Goal: Task Accomplishment & Management: Complete application form

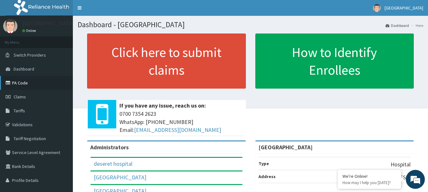
click at [22, 82] on link "PA Code" at bounding box center [36, 83] width 73 height 14
click at [18, 94] on span "Claims" at bounding box center [20, 97] width 12 height 6
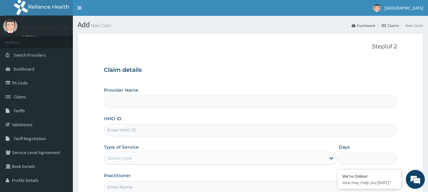
type input "[GEOGRAPHIC_DATA]"
click at [122, 129] on input "HMO ID" at bounding box center [250, 130] width 293 height 12
paste input "avl/10066/a"
type input "avl/10066/a"
click at [124, 158] on div "Select type" at bounding box center [119, 158] width 24 height 6
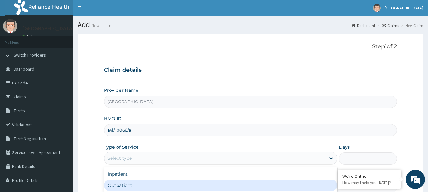
click at [126, 186] on div "Outpatient" at bounding box center [220, 185] width 233 height 11
type input "1"
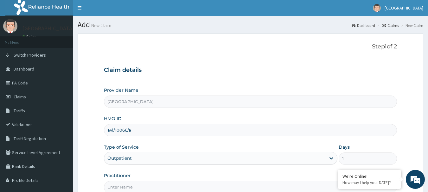
scroll to position [68, 0]
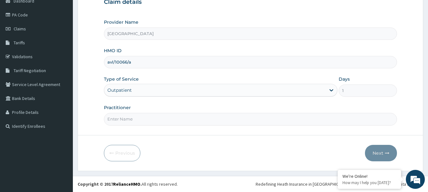
click at [125, 120] on input "Practitioner" at bounding box center [250, 119] width 293 height 12
type input "DR ODUNSI"
click at [377, 151] on button "Next" at bounding box center [381, 153] width 32 height 16
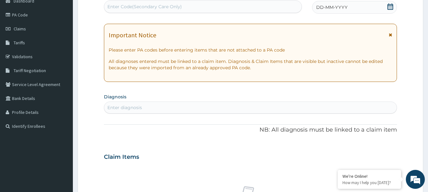
click at [125, 4] on div "Enter Code(Secondary Care Only)" at bounding box center [144, 6] width 74 height 6
paste input "PA/51792E"
type input "PA/51792E"
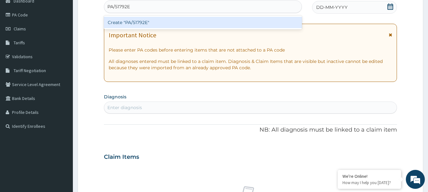
click at [144, 28] on div "Create "PA/51792E"" at bounding box center [203, 22] width 198 height 11
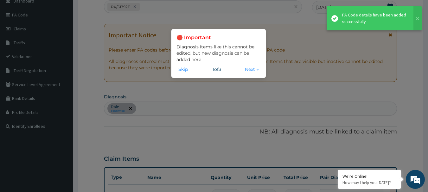
scroll to position [189, 0]
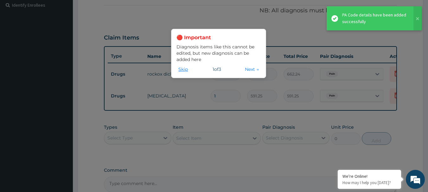
click at [185, 67] on button "Skip" at bounding box center [182, 69] width 13 height 7
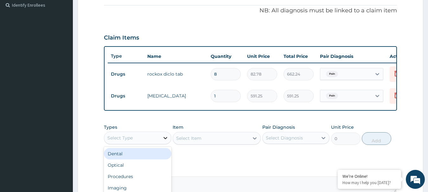
click at [168, 141] on icon at bounding box center [165, 138] width 6 height 6
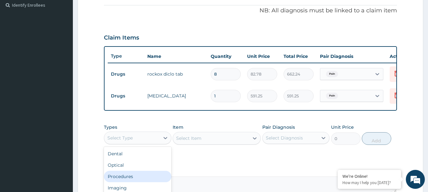
click at [133, 182] on div "Procedures" at bounding box center [137, 176] width 67 height 11
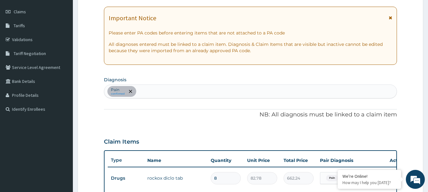
scroll to position [63, 0]
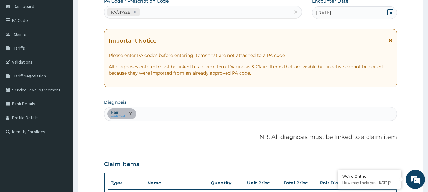
click at [152, 112] on div "Pain confirmed" at bounding box center [250, 113] width 293 height 13
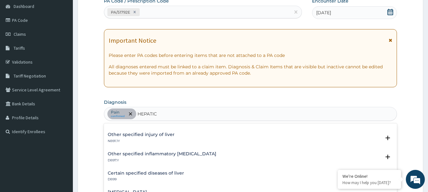
scroll to position [127, 0]
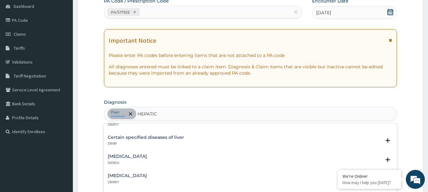
type input "HEPATIC"
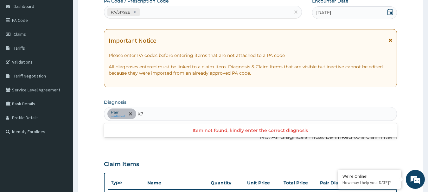
type input "K"
type input "HEPATIC"
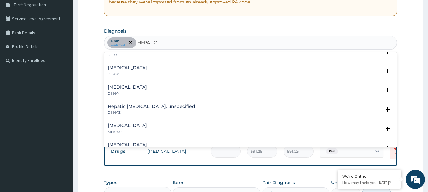
scroll to position [152, 0]
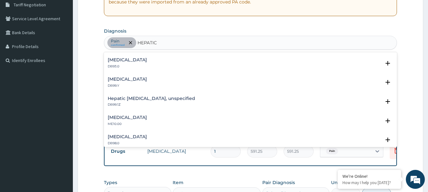
click at [147, 79] on h4 "Other specified diseases of liver" at bounding box center [127, 79] width 39 height 5
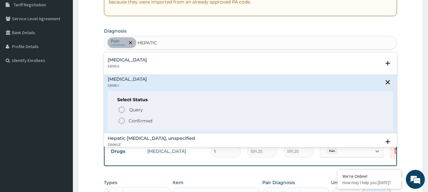
click at [140, 119] on p "Confirmed" at bounding box center [141, 121] width 24 height 6
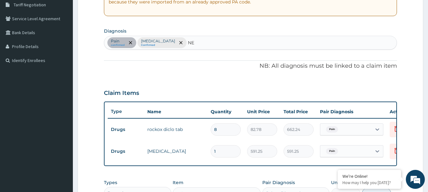
type input "N"
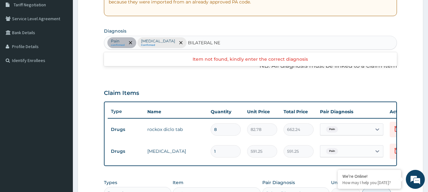
type input "BILATERAL N"
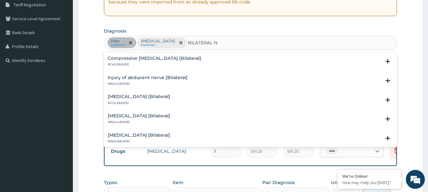
click at [159, 59] on h4 "Compressive optic neuropathy [Bilateral]" at bounding box center [154, 58] width 93 height 5
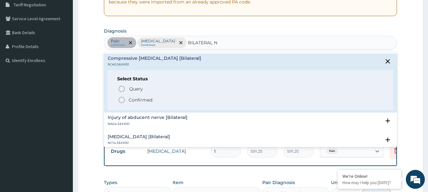
click at [137, 99] on p "Confirmed" at bounding box center [141, 100] width 24 height 6
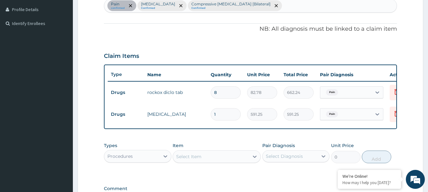
scroll to position [197, 0]
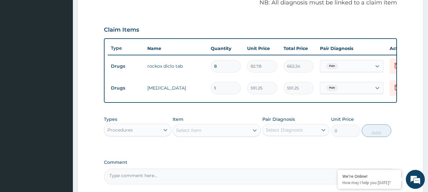
click at [197, 133] on div "Select Item" at bounding box center [188, 130] width 25 height 6
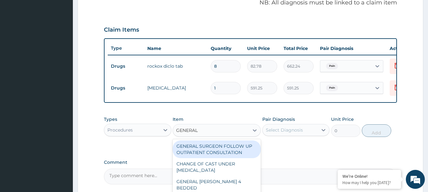
type input "GENERAL P"
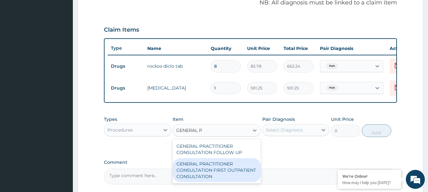
drag, startPoint x: 212, startPoint y: 172, endPoint x: 272, endPoint y: 150, distance: 64.4
click at [212, 172] on div "GENERAL PRACTITIONER CONSULTATION FIRST OUTPATIENT CONSULTATION" at bounding box center [217, 170] width 88 height 24
type input "3547.5"
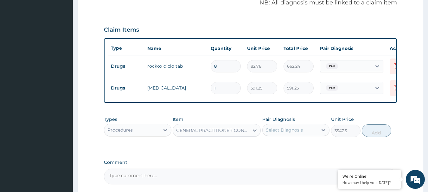
click at [283, 133] on div "Select Diagnosis" at bounding box center [284, 130] width 37 height 6
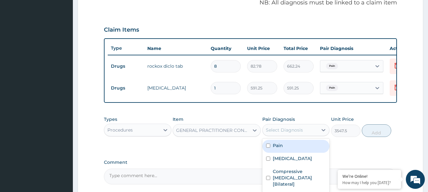
click at [298, 151] on div "Pain" at bounding box center [295, 146] width 67 height 13
checkbox input "true"
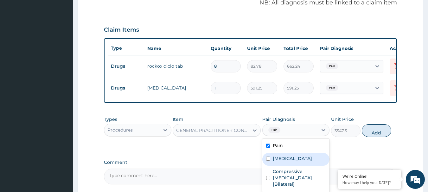
click at [297, 162] on label "Other specified diseases of liver" at bounding box center [292, 158] width 39 height 6
checkbox input "true"
click at [289, 153] on div "Pain" at bounding box center [295, 146] width 67 height 13
checkbox input "false"
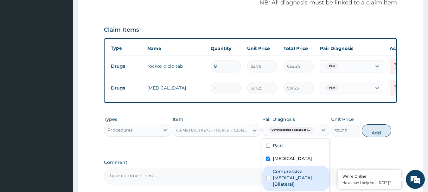
click at [301, 184] on label "Compressive optic neuropathy [Bilateral]" at bounding box center [299, 177] width 53 height 19
checkbox input "true"
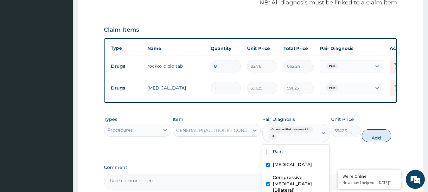
click at [379, 140] on button "Add" at bounding box center [376, 136] width 29 height 13
type input "0"
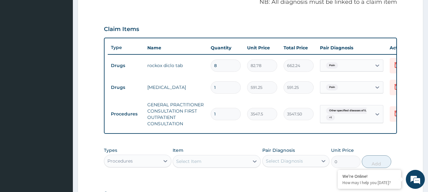
scroll to position [293, 0]
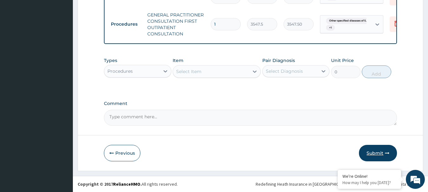
click at [384, 151] on button "Submit" at bounding box center [378, 153] width 38 height 16
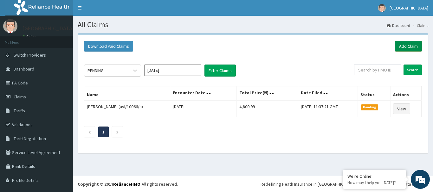
click at [411, 46] on link "Add Claim" at bounding box center [408, 46] width 27 height 11
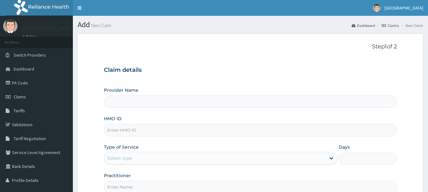
click at [117, 131] on input "HMO ID" at bounding box center [250, 130] width 293 height 12
paste input "AVL/10575/A"
type input "AVL/10575/A"
type input "Deseret International Hospital"
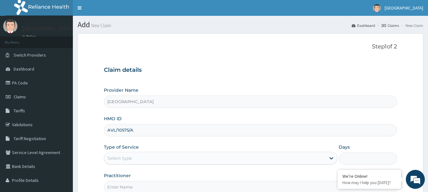
type input "AVL/10575/A"
click at [119, 159] on div "Select type" at bounding box center [119, 158] width 24 height 6
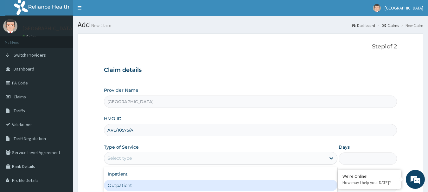
click at [123, 183] on div "Outpatient" at bounding box center [220, 185] width 233 height 11
type input "1"
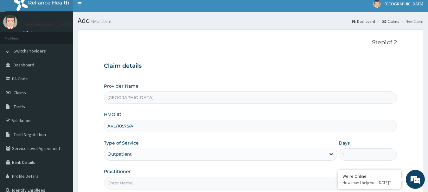
scroll to position [68, 0]
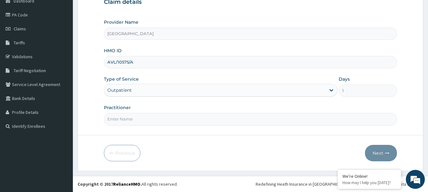
click at [119, 119] on input "Practitioner" at bounding box center [250, 119] width 293 height 12
type input "DR ODUNSI"
click at [378, 149] on button "Next" at bounding box center [381, 153] width 32 height 16
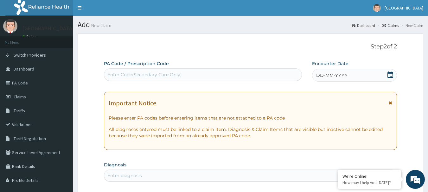
click at [119, 74] on div "Enter Code(Secondary Care Only)" at bounding box center [144, 75] width 74 height 6
paste input "PA/2A7532"
type input "PA/2A7532"
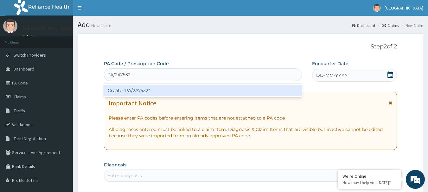
click at [138, 93] on div "Create "PA/2A7532"" at bounding box center [203, 90] width 198 height 11
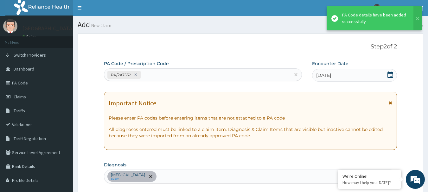
click at [156, 73] on div "PA/2A7532" at bounding box center [197, 75] width 186 height 10
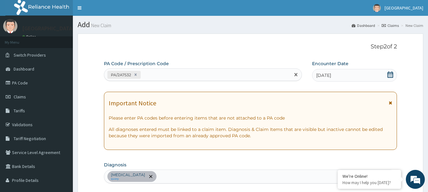
paste input "PA/992069"
type input "PA/992069"
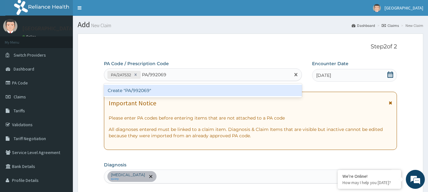
click at [156, 90] on div "Create "PA/992069"" at bounding box center [203, 90] width 198 height 11
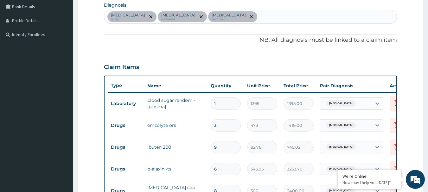
scroll to position [97, 0]
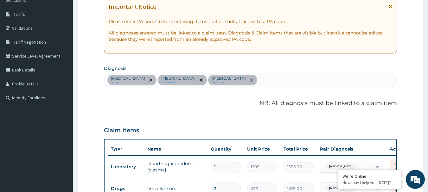
click at [224, 81] on div "Hypoglycemia query Acute diarrhea confirmed Malaria confirmed" at bounding box center [250, 79] width 293 height 13
type input "SEPSIS"
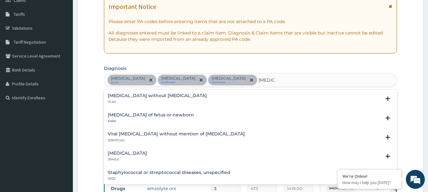
click at [154, 96] on h4 "[MEDICAL_DATA] without [MEDICAL_DATA]" at bounding box center [157, 95] width 99 height 5
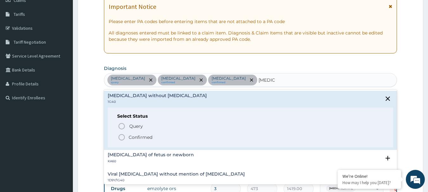
click at [132, 136] on p "Confirmed" at bounding box center [141, 137] width 24 height 6
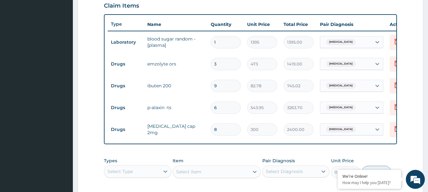
scroll to position [255, 0]
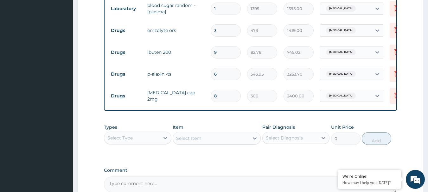
click at [134, 142] on div "Select Type" at bounding box center [131, 138] width 55 height 10
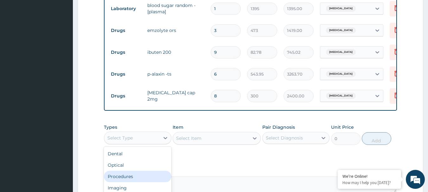
click at [131, 182] on div "Procedures" at bounding box center [137, 176] width 67 height 11
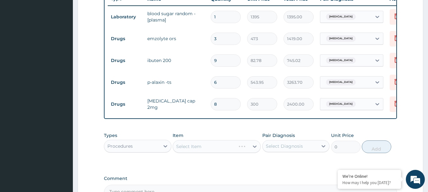
scroll to position [287, 0]
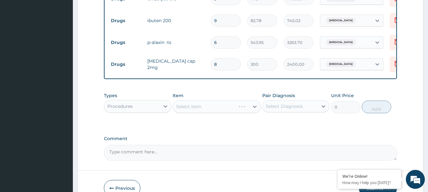
click at [295, 110] on div "Select Diagnosis" at bounding box center [284, 106] width 37 height 6
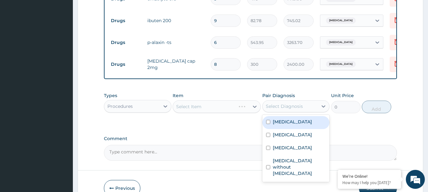
click at [293, 125] on label "Hypoglycemia" at bounding box center [292, 122] width 39 height 6
checkbox input "true"
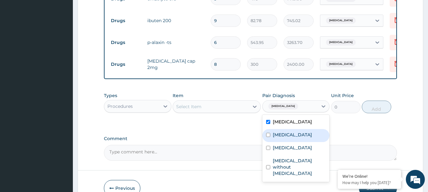
click at [292, 142] on div "Acute diarrhea" at bounding box center [295, 135] width 67 height 13
checkbox input "true"
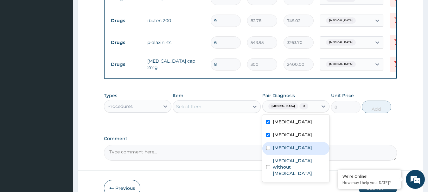
click at [290, 151] on div "Malaria" at bounding box center [295, 148] width 67 height 13
checkbox input "true"
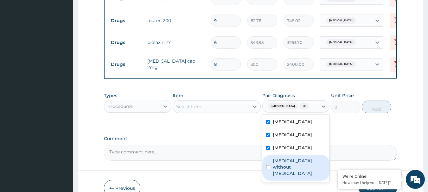
drag, startPoint x: 295, startPoint y: 171, endPoint x: 296, endPoint y: 168, distance: 3.5
click at [296, 170] on label "Sepsis without septic shock" at bounding box center [299, 167] width 53 height 19
checkbox input "true"
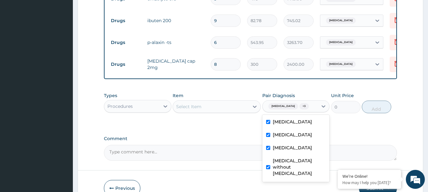
click at [226, 111] on div "Select Item" at bounding box center [211, 107] width 76 height 10
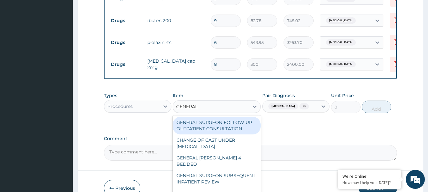
type input "GENERAL P"
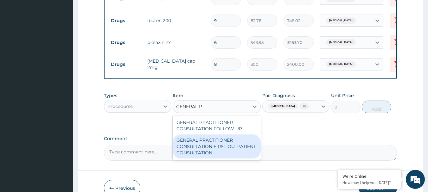
drag, startPoint x: 218, startPoint y: 156, endPoint x: 285, endPoint y: 110, distance: 81.6
click at [218, 156] on div "GENERAL PRACTITIONER CONSULTATION FIRST OUTPATIENT CONSULTATION" at bounding box center [217, 147] width 88 height 24
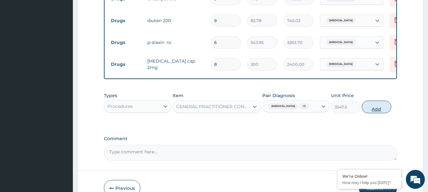
click at [379, 112] on button "Add" at bounding box center [376, 107] width 29 height 13
type input "0"
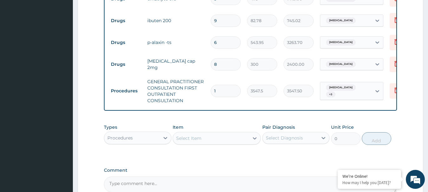
click at [129, 141] on div "Procedures" at bounding box center [119, 138] width 25 height 6
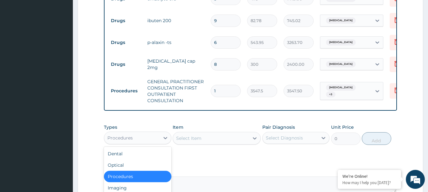
scroll to position [22, 0]
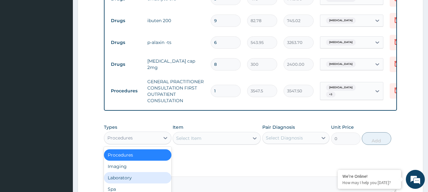
click at [133, 184] on div "Laboratory" at bounding box center [137, 177] width 67 height 11
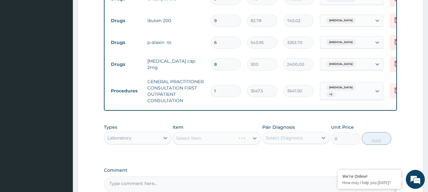
scroll to position [350, 0]
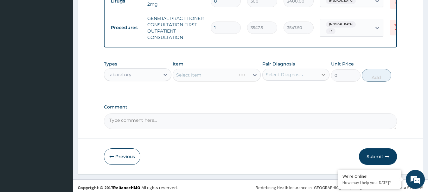
click at [324, 76] on icon at bounding box center [324, 75] width 4 height 2
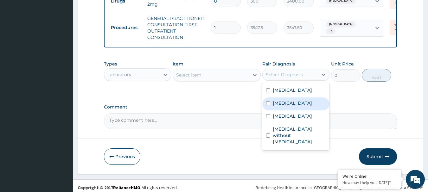
click at [286, 106] on label "Acute diarrhea" at bounding box center [292, 103] width 39 height 6
checkbox input "true"
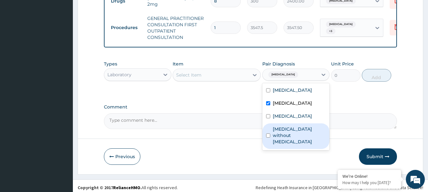
click at [286, 141] on label "Sepsis without septic shock" at bounding box center [299, 135] width 53 height 19
checkbox input "true"
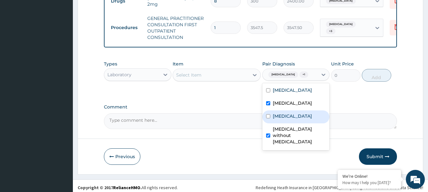
click at [216, 78] on div "Select Item" at bounding box center [211, 75] width 76 height 10
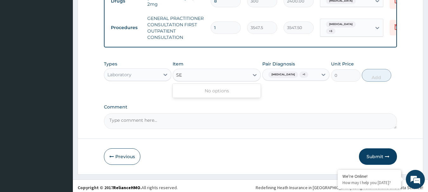
type input "S"
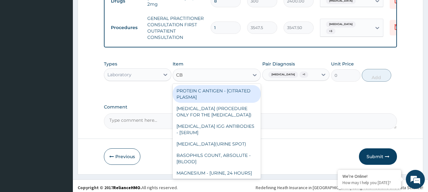
type input "CBC"
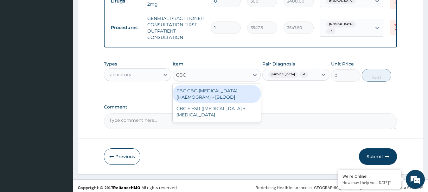
click at [197, 96] on div "FBC CBC-COMPLETE BLOOD COUNT (HAEMOGRAM) - [BLOOD]" at bounding box center [217, 94] width 88 height 18
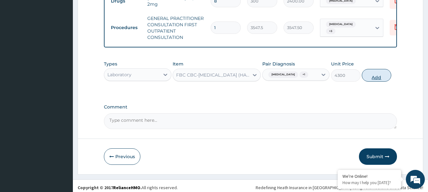
click at [373, 79] on button "Add" at bounding box center [376, 75] width 29 height 13
type input "0"
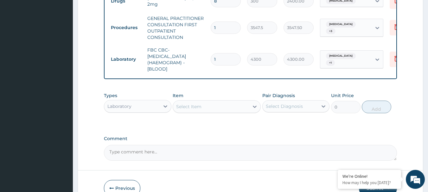
click at [185, 110] on div "Select Item" at bounding box center [188, 107] width 25 height 6
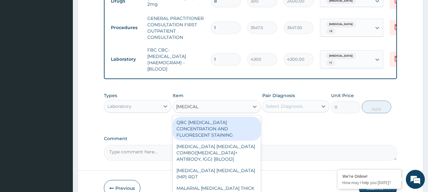
type input "MALARIA P"
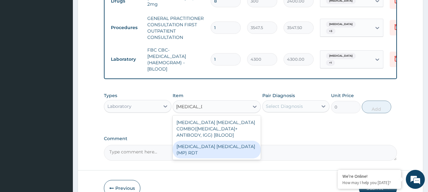
click at [237, 154] on div "MALARIA PARASITE (MP) RDT" at bounding box center [217, 150] width 88 height 18
type input "1612.5"
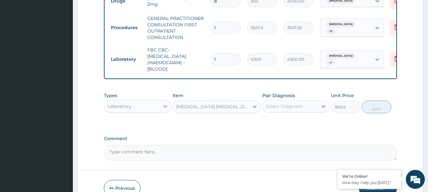
click at [298, 109] on div "Select Diagnosis" at bounding box center [284, 106] width 37 height 6
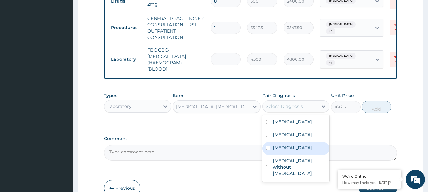
click at [300, 155] on div "Malaria" at bounding box center [295, 148] width 67 height 13
checkbox input "true"
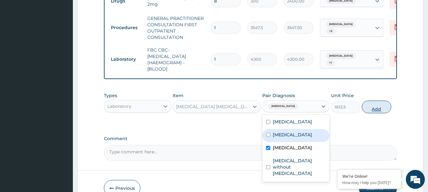
click at [389, 107] on button "Add" at bounding box center [376, 107] width 29 height 13
type input "0"
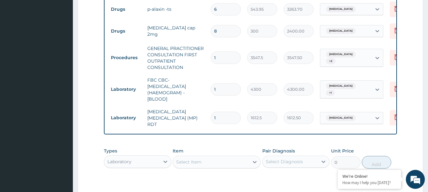
scroll to position [318, 0]
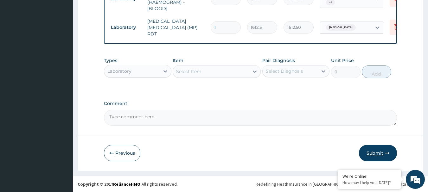
click at [372, 150] on button "Submit" at bounding box center [378, 153] width 38 height 16
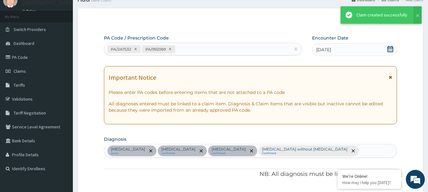
scroll to position [412, 0]
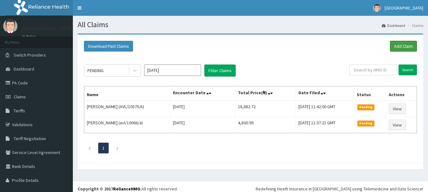
drag, startPoint x: 396, startPoint y: 47, endPoint x: 335, endPoint y: 11, distance: 70.3
click at [396, 47] on link "Add Claim" at bounding box center [403, 46] width 27 height 11
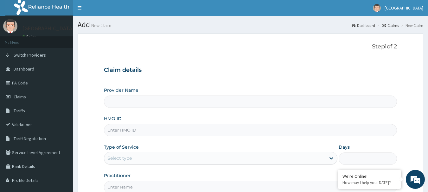
type input "Deseret International Hospital"
click at [111, 125] on input "HMO ID" at bounding box center [250, 130] width 293 height 12
paste input "AVL/10485/A"
type input "AVL/10485/A"
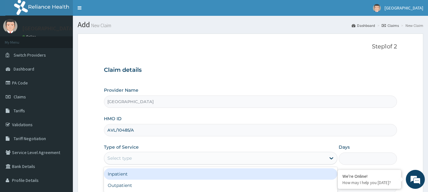
click at [119, 162] on div "Select type" at bounding box center [214, 158] width 221 height 10
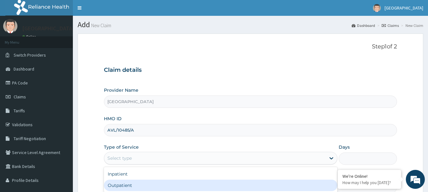
click at [120, 182] on div "Outpatient" at bounding box center [220, 185] width 233 height 11
type input "1"
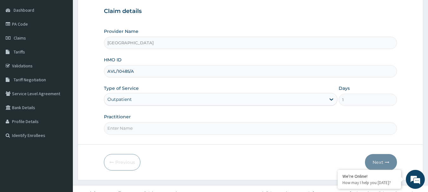
scroll to position [68, 0]
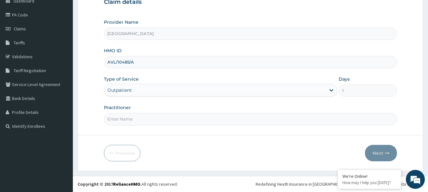
click at [128, 117] on input "Practitioner" at bounding box center [250, 119] width 293 height 12
type input "DR BRIGHT"
click at [376, 154] on button "Next" at bounding box center [381, 153] width 32 height 16
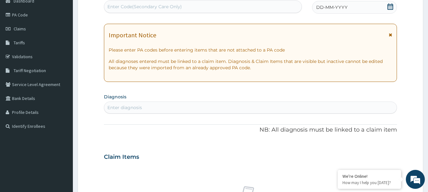
click at [117, 5] on div "Enter Code(Secondary Care Only)" at bounding box center [144, 6] width 74 height 6
paste input "PA/B5941E"
type input "PA/B5941E"
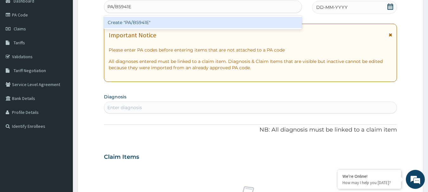
click at [129, 24] on div "Create "PA/B5941E"" at bounding box center [203, 22] width 198 height 11
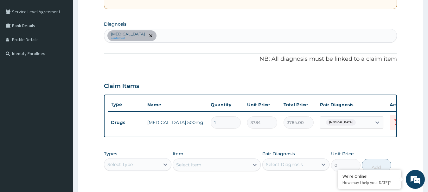
scroll to position [204, 0]
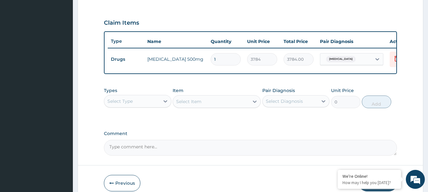
click at [144, 104] on div "Select Type" at bounding box center [131, 101] width 55 height 10
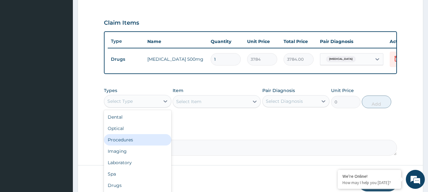
click at [126, 142] on div "Procedures" at bounding box center [137, 139] width 67 height 11
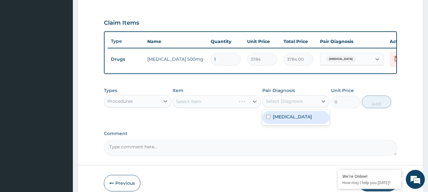
click at [302, 106] on div "Select Diagnosis" at bounding box center [290, 101] width 55 height 10
click at [294, 124] on div "Bacterial vaginosis" at bounding box center [295, 117] width 67 height 13
checkbox input "true"
click at [185, 104] on div "Select Item" at bounding box center [188, 101] width 25 height 6
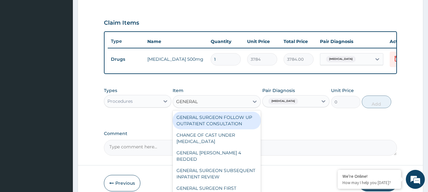
type input "GENERAL P"
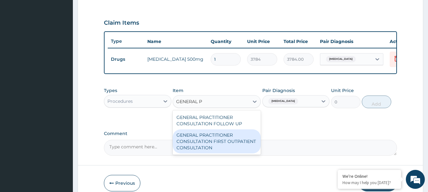
click at [193, 142] on div "GENERAL PRACTITIONER CONSULTATION FIRST OUTPATIENT CONSULTATION" at bounding box center [217, 142] width 88 height 24
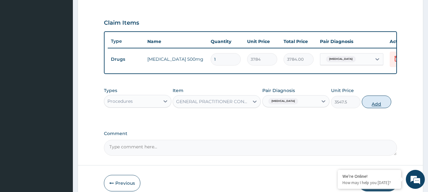
click at [386, 106] on button "Add" at bounding box center [376, 102] width 29 height 13
type input "0"
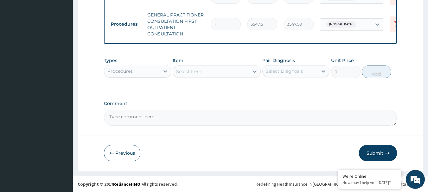
click at [380, 152] on button "Submit" at bounding box center [378, 153] width 38 height 16
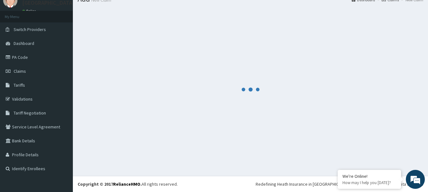
scroll to position [26, 0]
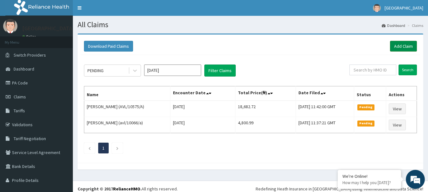
click at [392, 47] on link "Add Claim" at bounding box center [403, 46] width 27 height 11
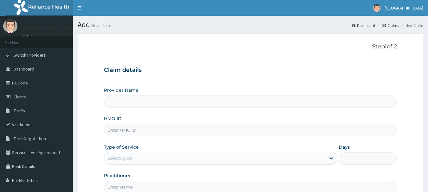
click at [117, 133] on input "HMO ID" at bounding box center [250, 130] width 293 height 12
type input "[GEOGRAPHIC_DATA]"
paste input "DAT/10011/A"
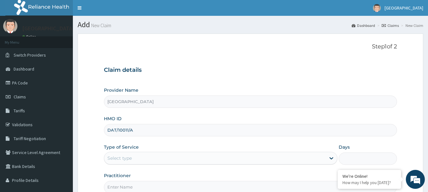
click at [117, 131] on input "DAT/10011/A" at bounding box center [250, 130] width 293 height 12
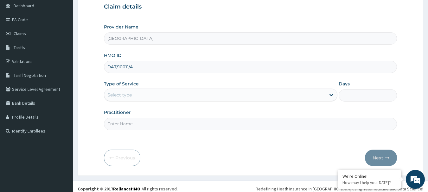
type input "DAT/10011/A"
click at [133, 98] on div "Select type" at bounding box center [214, 95] width 221 height 10
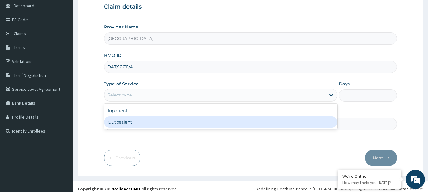
click at [116, 124] on div "Outpatient" at bounding box center [220, 122] width 233 height 11
type input "1"
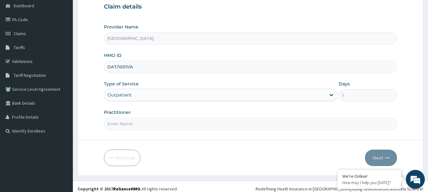
click at [118, 127] on input "Practitioner" at bounding box center [250, 124] width 293 height 12
type input "[PERSON_NAME]"
click at [371, 156] on button "Next" at bounding box center [381, 158] width 32 height 16
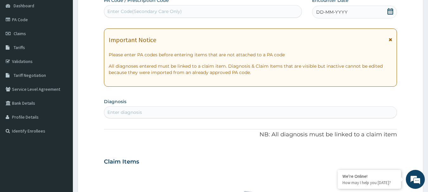
click at [155, 6] on div "Enter Code(Secondary Care Only)" at bounding box center [203, 11] width 198 height 13
click at [152, 14] on div "Enter Code(Secondary Care Only)" at bounding box center [144, 11] width 74 height 6
paste input "PA/73654A"
type input "PA/73654A"
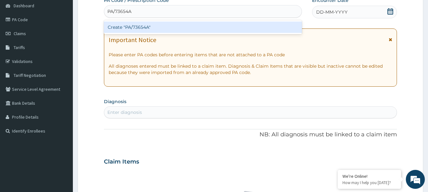
click at [147, 27] on div "Create "PA/73654A"" at bounding box center [203, 27] width 198 height 11
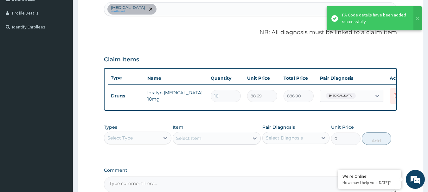
scroll to position [239, 0]
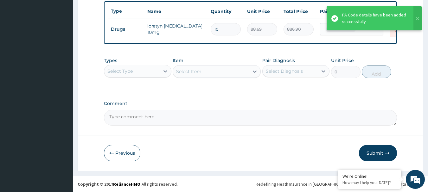
click at [149, 71] on div "Select Type" at bounding box center [131, 71] width 55 height 10
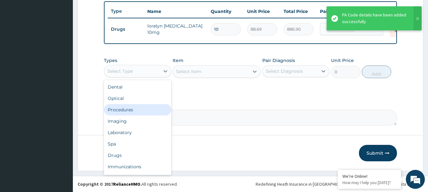
click at [132, 108] on div "Procedures" at bounding box center [137, 109] width 67 height 11
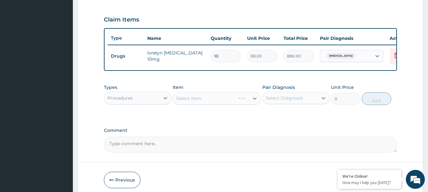
scroll to position [112, 0]
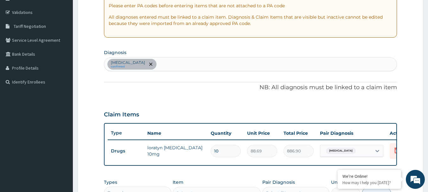
click at [171, 62] on div "[MEDICAL_DATA] confirmed" at bounding box center [250, 64] width 293 height 13
type input "[MEDICAL_DATA]"
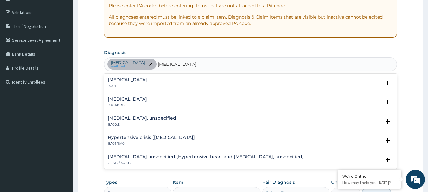
click at [147, 81] on h4 "[MEDICAL_DATA]" at bounding box center [127, 80] width 39 height 5
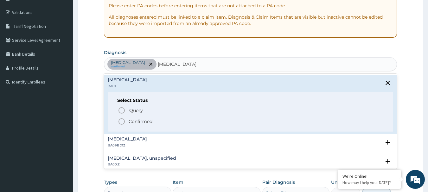
click at [136, 118] on p "Confirmed" at bounding box center [141, 121] width 24 height 6
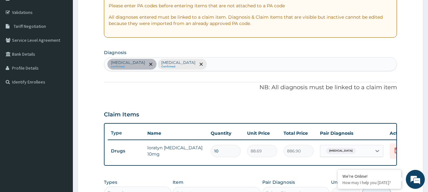
scroll to position [207, 0]
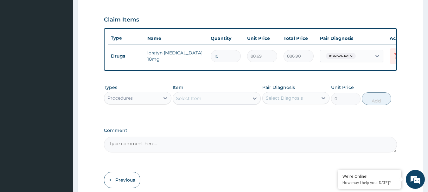
click at [194, 102] on div "Select Item" at bounding box center [188, 98] width 25 height 6
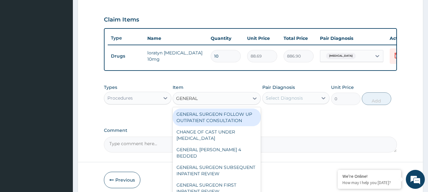
type input "GENERAL P"
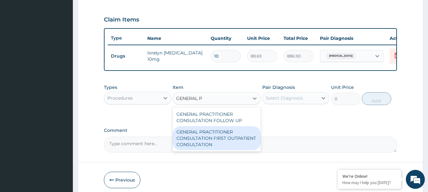
click at [225, 147] on div "GENERAL PRACTITIONER CONSULTATION FIRST OUTPATIENT CONSULTATION" at bounding box center [217, 138] width 88 height 24
type input "3547.5"
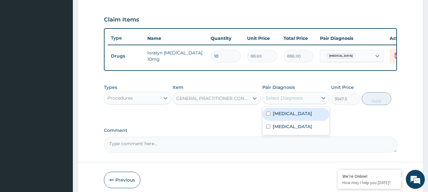
click at [282, 100] on div "Select Diagnosis" at bounding box center [284, 98] width 37 height 6
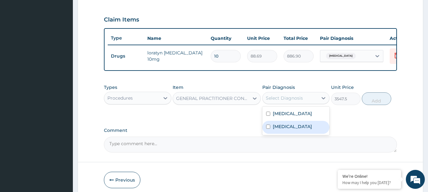
click at [286, 130] on label "Hypertensive heart disease" at bounding box center [292, 126] width 39 height 6
checkbox input "true"
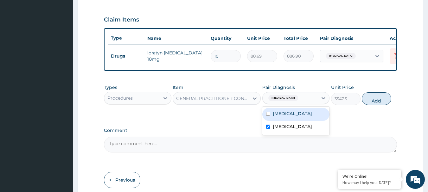
click at [307, 121] on div "Allergic rhinitis" at bounding box center [295, 114] width 67 height 13
checkbox input "true"
click at [377, 105] on button "Add" at bounding box center [376, 98] width 29 height 13
type input "0"
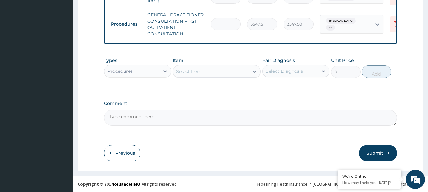
click at [370, 149] on button "Submit" at bounding box center [378, 153] width 38 height 16
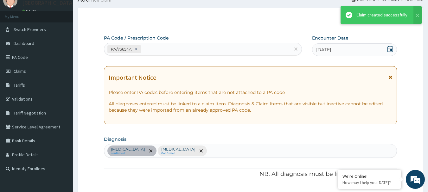
scroll to position [271, 0]
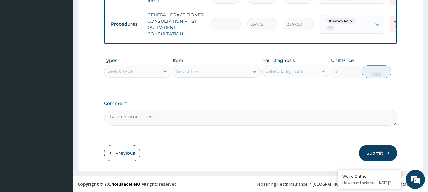
click at [376, 151] on button "Submit" at bounding box center [378, 153] width 38 height 16
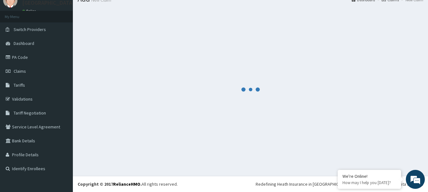
scroll to position [26, 0]
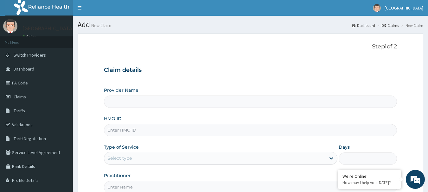
type input "[GEOGRAPHIC_DATA]"
click at [114, 131] on input "HMO ID" at bounding box center [250, 130] width 293 height 12
paste input "GSV/10883/A"
type input "GSV/10883/A"
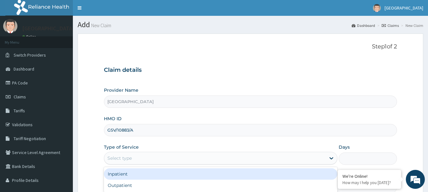
click at [115, 158] on div "Select type" at bounding box center [119, 158] width 24 height 6
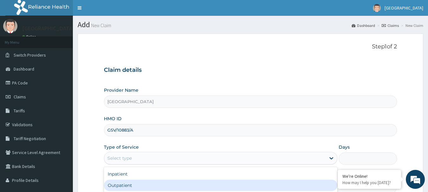
click at [125, 186] on div "Outpatient" at bounding box center [220, 185] width 233 height 11
type input "1"
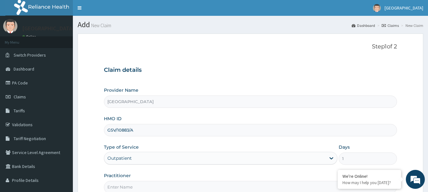
scroll to position [68, 0]
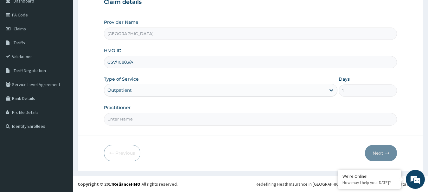
click at [121, 114] on input "Practitioner" at bounding box center [250, 119] width 293 height 12
type input "DR BRIGHT"
click at [377, 152] on button "Next" at bounding box center [381, 153] width 32 height 16
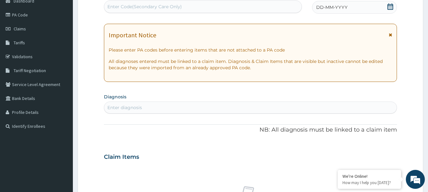
click at [114, 8] on div "Enter Code(Secondary Care Only)" at bounding box center [144, 6] width 74 height 6
paste input "PA/0B6B72"
type input "PA/0B6B72"
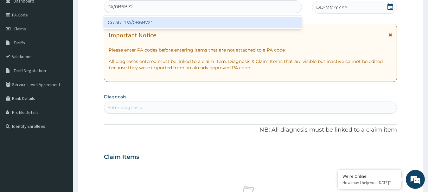
click at [123, 21] on div "Create "PA/0B6B72"" at bounding box center [203, 22] width 198 height 11
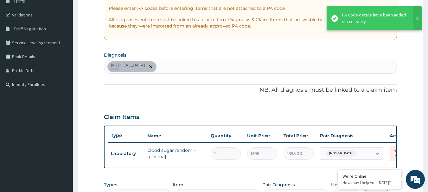
scroll to position [204, 0]
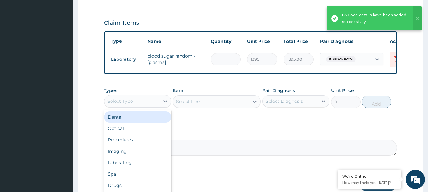
click at [127, 104] on div "Select Type" at bounding box center [119, 101] width 25 height 6
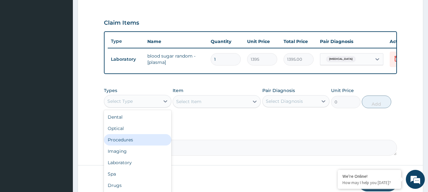
click at [126, 143] on div "Procedures" at bounding box center [137, 139] width 67 height 11
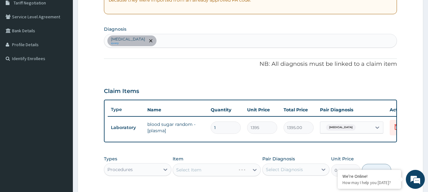
scroll to position [46, 0]
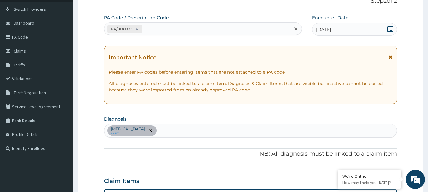
click at [156, 31] on div "PA/0B6B72" at bounding box center [197, 29] width 186 height 10
paste input "PA/AAD7F9"
type input "PA/AAD7F9"
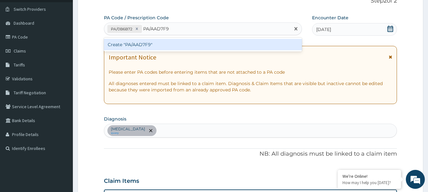
click at [156, 47] on div "Create "PA/AAD7F9"" at bounding box center [203, 44] width 198 height 11
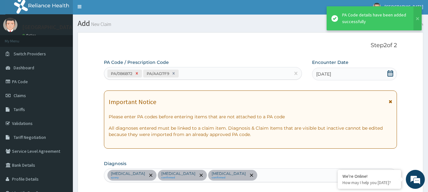
scroll to position [0, 0]
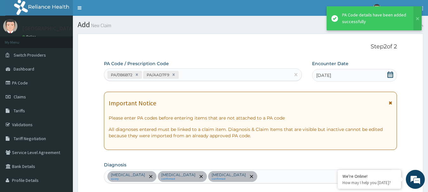
click at [182, 75] on div "PA/0B6B72 PA/AAD7F9" at bounding box center [197, 75] width 186 height 10
paste input "PA/0CB699"
type input "PA/0CB699"
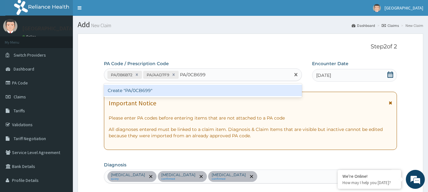
click at [187, 91] on div "Create "PA/0CB699"" at bounding box center [203, 90] width 198 height 11
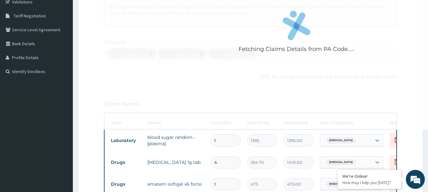
scroll to position [190, 0]
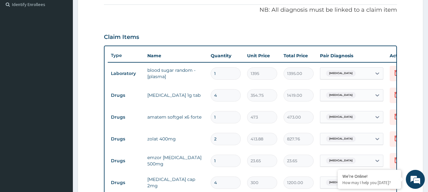
click at [218, 118] on input "1" at bounding box center [226, 117] width 30 height 12
type input "0.00"
type input "6"
type input "2838.00"
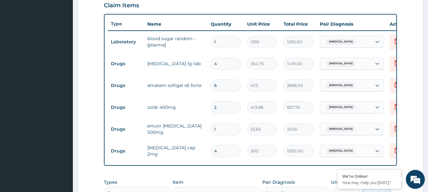
type input "6"
click at [224, 129] on input "1" at bounding box center [226, 129] width 30 height 12
type input "18"
type input "425.70"
type input "1"
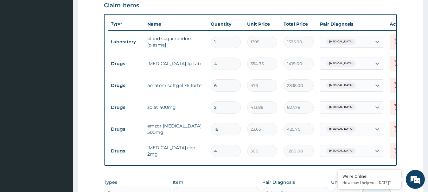
type input "23.65"
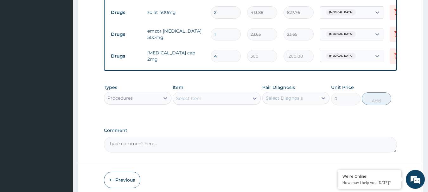
click at [191, 102] on div "Select Item" at bounding box center [188, 98] width 25 height 6
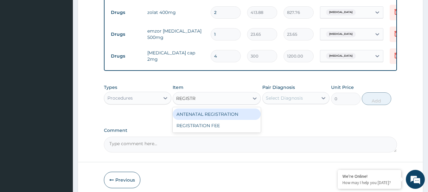
type input "REGISTRA"
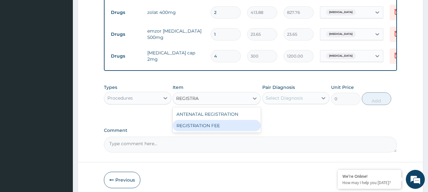
click at [206, 130] on div "REGISTRATION FEE" at bounding box center [217, 125] width 88 height 11
type input "2150"
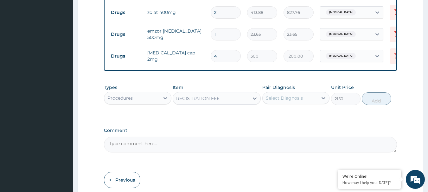
click at [282, 96] on div "Pair Diagnosis Select Diagnosis" at bounding box center [295, 94] width 67 height 21
click at [282, 101] on div "Select Diagnosis" at bounding box center [284, 98] width 37 height 6
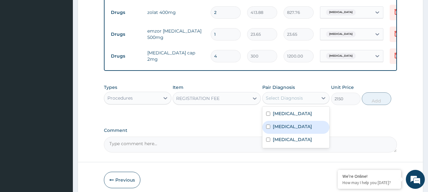
click at [286, 130] on label "Diarrhea" at bounding box center [292, 126] width 39 height 6
checkbox input "true"
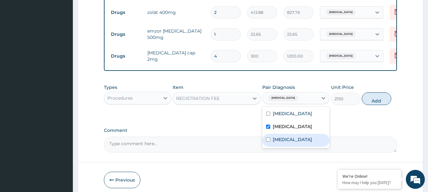
click at [282, 143] on label "Malaria" at bounding box center [292, 139] width 39 height 6
checkbox input "true"
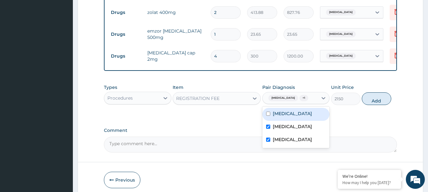
click at [371, 105] on button "Add" at bounding box center [376, 98] width 29 height 13
type input "0"
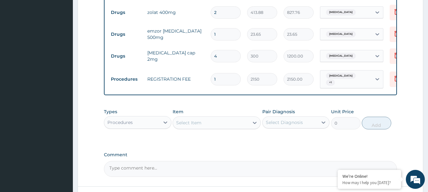
click at [194, 125] on div "Select Item" at bounding box center [188, 123] width 25 height 6
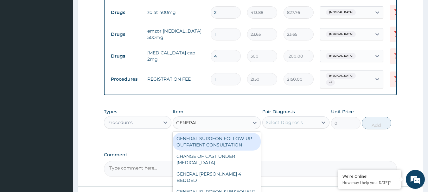
type input "GENERAL P"
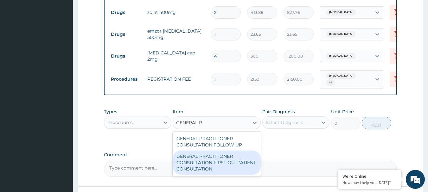
click at [225, 169] on div "GENERAL PRACTITIONER CONSULTATION FIRST OUTPATIENT CONSULTATION" at bounding box center [217, 163] width 88 height 24
type input "3547.5"
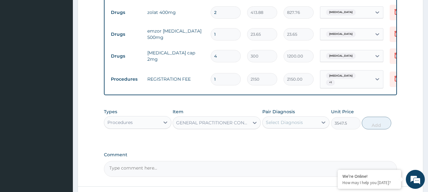
click at [289, 126] on div "Select Diagnosis" at bounding box center [284, 122] width 37 height 6
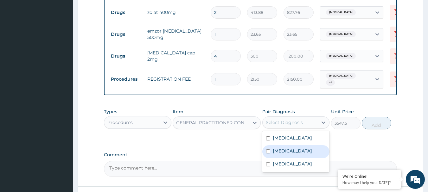
click at [290, 152] on label "Diarrhea" at bounding box center [292, 151] width 39 height 6
checkbox input "true"
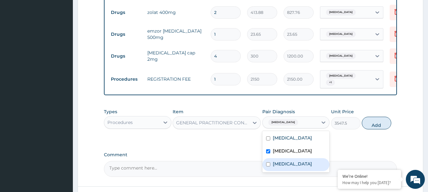
click at [287, 169] on div "Malaria" at bounding box center [295, 164] width 67 height 13
checkbox input "true"
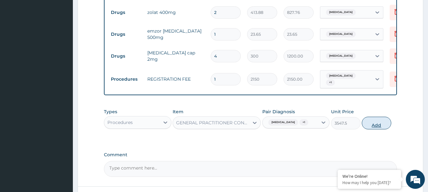
click at [371, 126] on button "Add" at bounding box center [376, 123] width 29 height 13
type input "0"
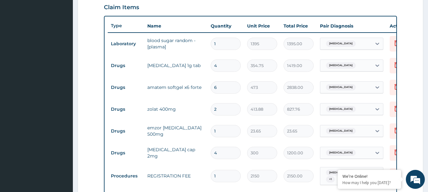
scroll to position [158, 0]
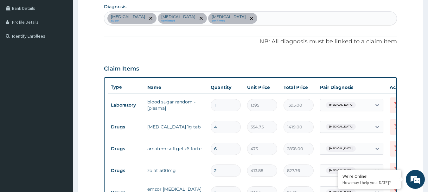
click at [227, 19] on div "Hypoglycemia query Diarrhea confirmed Malaria confirmed" at bounding box center [250, 18] width 293 height 13
type input "SEPSIS"
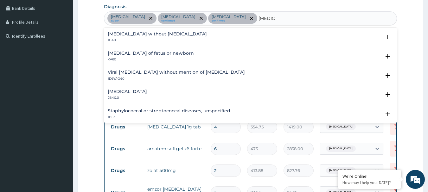
click at [129, 35] on h4 "Sepsis without septic shock" at bounding box center [157, 34] width 99 height 5
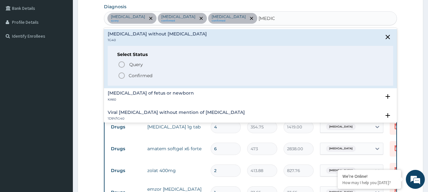
click at [138, 77] on p "Confirmed" at bounding box center [141, 76] width 24 height 6
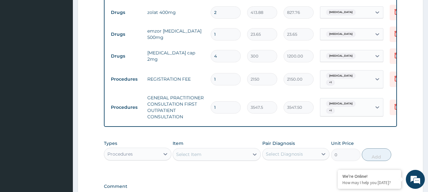
scroll to position [402, 0]
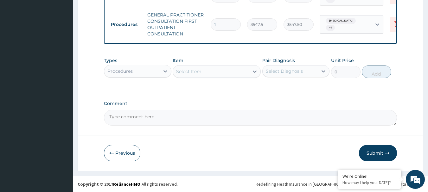
click at [126, 68] on div "Procedures" at bounding box center [119, 71] width 25 height 6
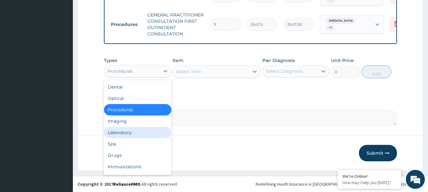
click at [129, 133] on div "Laboratory" at bounding box center [137, 132] width 67 height 11
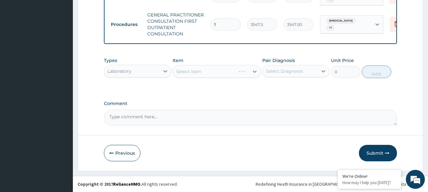
click at [277, 69] on div "Select Diagnosis" at bounding box center [284, 71] width 37 height 6
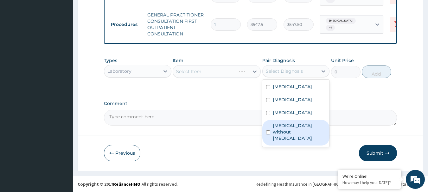
click at [288, 130] on label "Sepsis without septic shock" at bounding box center [299, 132] width 53 height 19
checkbox input "true"
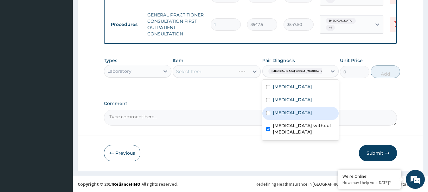
click at [211, 69] on div "Select Item" at bounding box center [217, 71] width 88 height 13
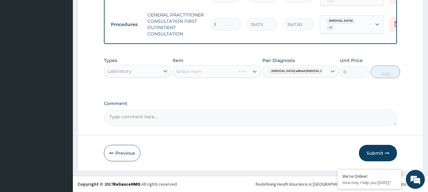
click at [206, 74] on div "Select Item" at bounding box center [217, 71] width 88 height 13
click at [206, 73] on div "Select Item" at bounding box center [211, 71] width 76 height 10
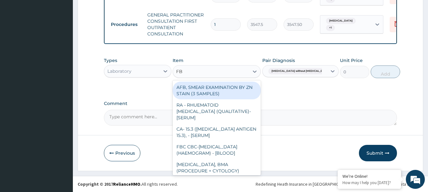
type input "FBC"
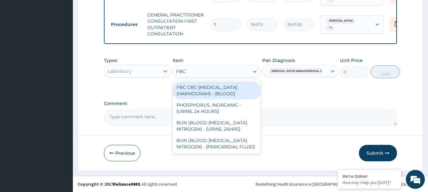
click at [185, 93] on div "FBC CBC-COMPLETE BLOOD COUNT (HAEMOGRAM) - [BLOOD]" at bounding box center [217, 91] width 88 height 18
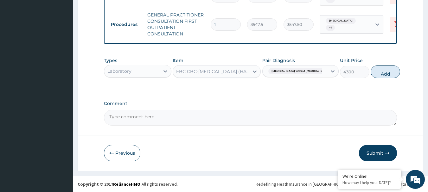
click at [378, 72] on button "Add" at bounding box center [384, 72] width 29 height 13
type input "0"
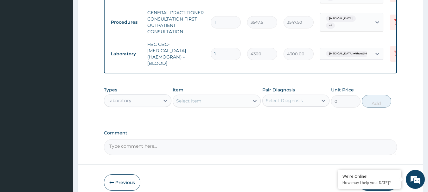
click at [183, 102] on div "Select Item" at bounding box center [188, 101] width 25 height 6
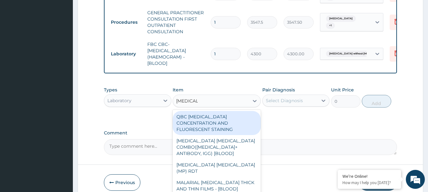
type input "MALARIA"
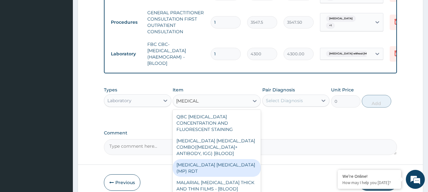
drag, startPoint x: 225, startPoint y: 162, endPoint x: 271, endPoint y: 128, distance: 57.9
click at [225, 162] on div "MALARIA PARASITE (MP) RDT" at bounding box center [217, 168] width 88 height 18
type input "1612.5"
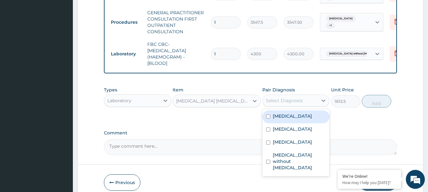
click at [288, 100] on div "Select Diagnosis" at bounding box center [284, 101] width 37 height 6
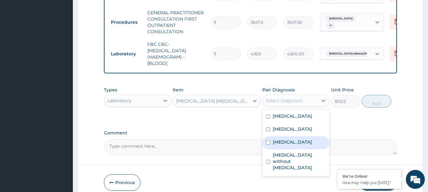
click at [287, 148] on div "Malaria" at bounding box center [295, 142] width 67 height 13
checkbox input "true"
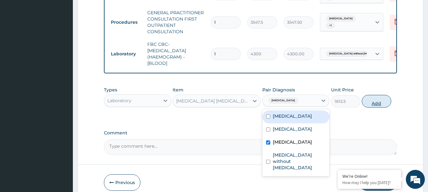
click at [375, 106] on button "Add" at bounding box center [376, 101] width 29 height 13
type input "0"
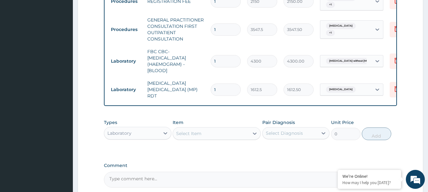
scroll to position [338, 0]
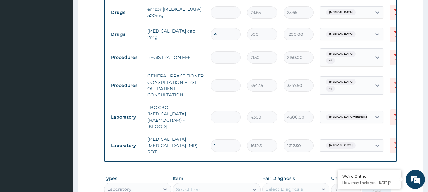
type input "2"
type input "3225.00"
type input "3"
type input "4837.50"
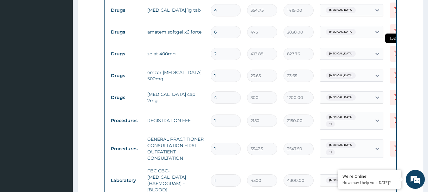
type input "3"
click at [395, 54] on icon at bounding box center [396, 53] width 4 height 6
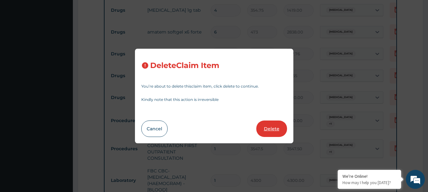
click at [273, 126] on button "Delete" at bounding box center [271, 129] width 31 height 16
type input "1"
type input "23.65"
type input "4"
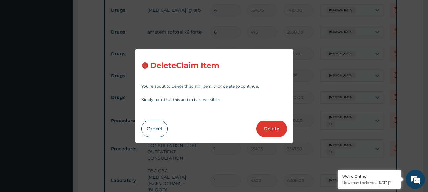
type input "300"
type input "1200.00"
type input "1"
type input "2150"
type input "2150.00"
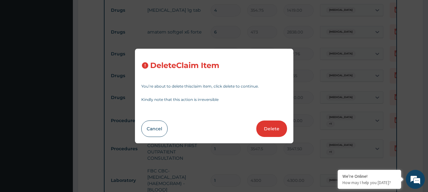
type input "3547.5"
type input "3547.50"
type input "4300"
type input "4300.00"
type input "3"
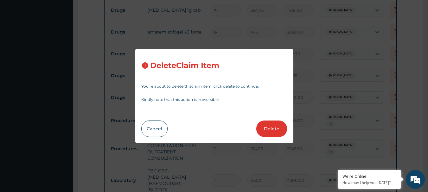
type input "1612.5"
type input "4837.50"
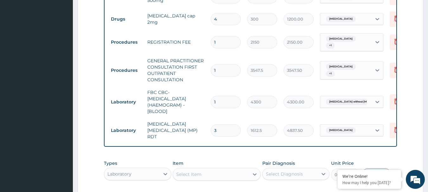
scroll to position [338, 0]
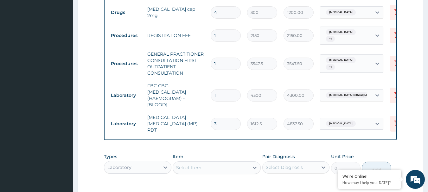
click at [217, 119] on input "3" at bounding box center [226, 124] width 30 height 12
type input "0.00"
type input "1"
type input "1612.50"
type input "1"
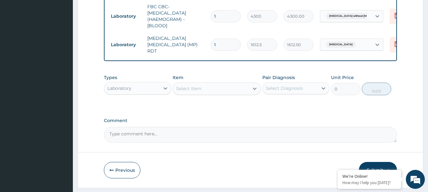
scroll to position [433, 0]
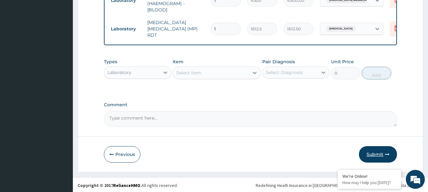
click at [374, 152] on button "Submit" at bounding box center [378, 154] width 38 height 16
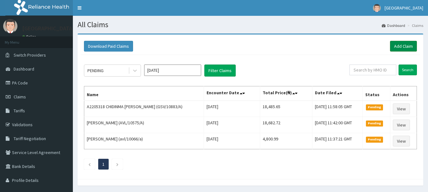
click at [405, 44] on link "Add Claim" at bounding box center [403, 46] width 27 height 11
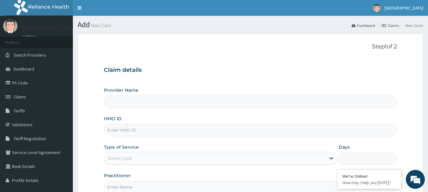
type input "[GEOGRAPHIC_DATA]"
click at [115, 132] on input "HMO ID" at bounding box center [250, 130] width 293 height 12
paste input "VXF/10003/A"
type input "VXF/10003/A"
click at [119, 159] on div "Select type" at bounding box center [119, 158] width 24 height 6
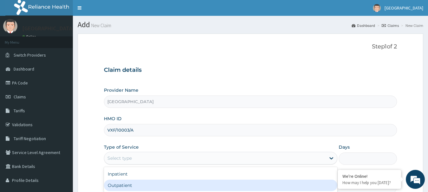
click at [121, 182] on div "Outpatient" at bounding box center [220, 185] width 233 height 11
type input "1"
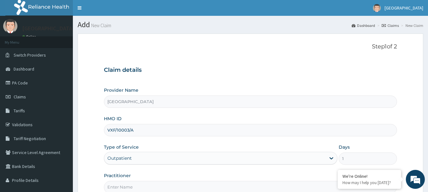
scroll to position [68, 0]
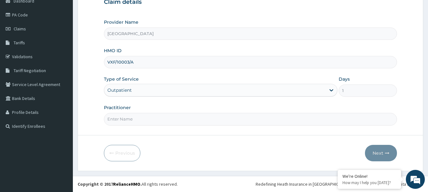
click at [118, 115] on input "Practitioner" at bounding box center [250, 119] width 293 height 12
type input "[PERSON_NAME]"
click at [380, 152] on button "Next" at bounding box center [381, 153] width 32 height 16
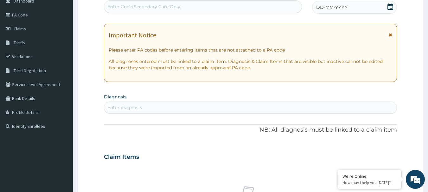
click at [141, 10] on div "Enter Code(Secondary Care Only)" at bounding box center [203, 7] width 198 height 10
paste input "PA/0D49B4"
type input "PA/0D49B4"
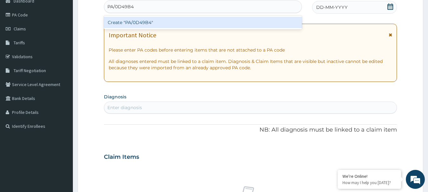
click at [138, 20] on div "Create "PA/0D49B4"" at bounding box center [203, 22] width 198 height 11
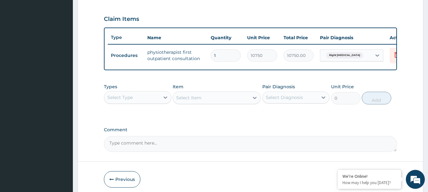
scroll to position [239, 0]
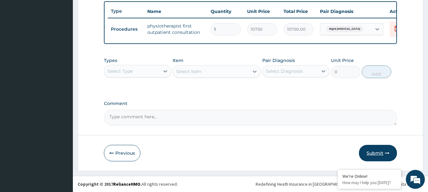
click at [382, 152] on button "Submit" at bounding box center [378, 153] width 38 height 16
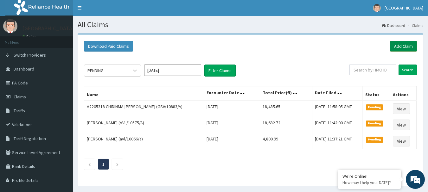
click at [397, 46] on link "Add Claim" at bounding box center [403, 46] width 27 height 11
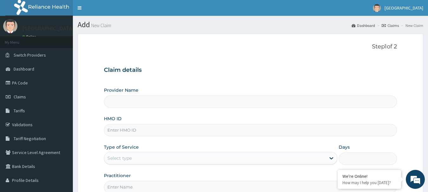
type input "[GEOGRAPHIC_DATA]"
click at [111, 128] on input "HMO ID" at bounding box center [250, 130] width 293 height 12
paste input "GSV/10142/A"
type input "GSV/10142/A"
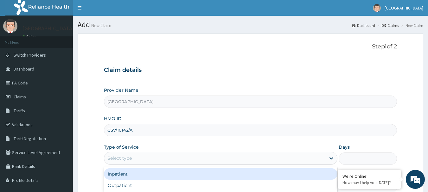
click at [134, 157] on div "Select type" at bounding box center [214, 158] width 221 height 10
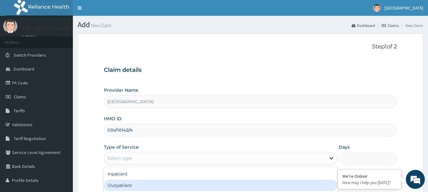
click at [134, 182] on div "Outpatient" at bounding box center [220, 185] width 233 height 11
type input "1"
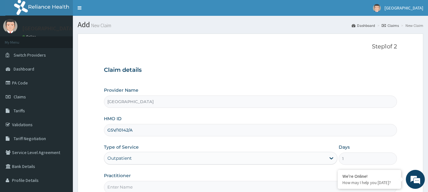
scroll to position [68, 0]
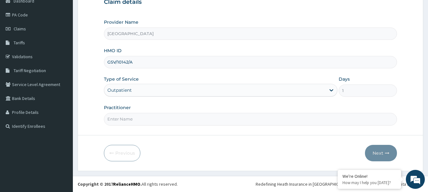
click at [128, 123] on input "Practitioner" at bounding box center [250, 119] width 293 height 12
type input "[PERSON_NAME]"
click at [376, 152] on button "Next" at bounding box center [381, 153] width 32 height 16
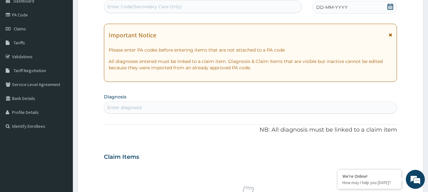
click at [118, 8] on div "Enter Code(Secondary Care Only)" at bounding box center [144, 6] width 74 height 6
paste input "PA/C1A92C"
type input "PA/C1A92C"
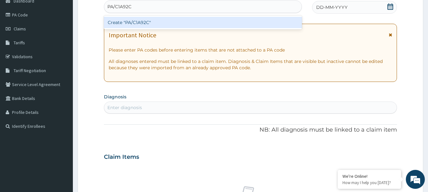
click at [136, 22] on div "Create "PA/C1A92C"" at bounding box center [203, 22] width 198 height 11
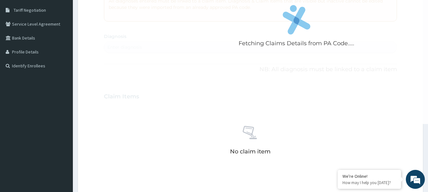
scroll to position [131, 0]
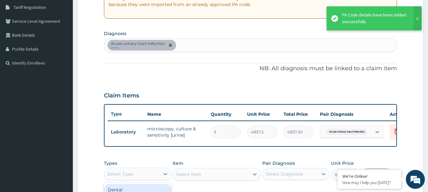
click at [156, 179] on div "Select Type" at bounding box center [131, 174] width 55 height 10
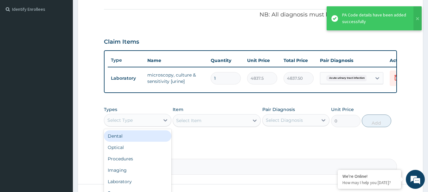
scroll to position [195, 0]
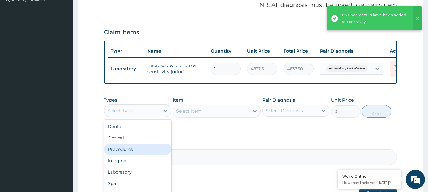
click at [133, 151] on div "Procedures" at bounding box center [137, 149] width 67 height 11
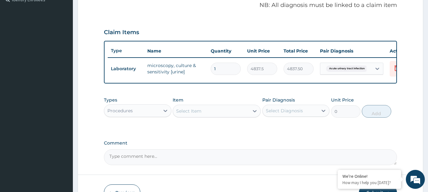
click at [190, 113] on div "Select Item" at bounding box center [188, 111] width 25 height 6
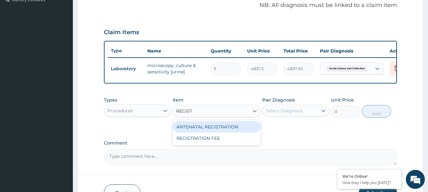
type input "REGISTR"
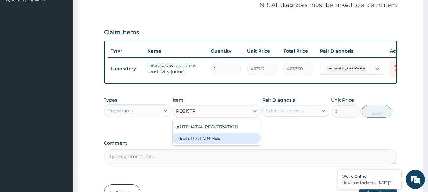
click at [215, 144] on div "REGISTRATION FEE" at bounding box center [217, 138] width 88 height 11
type input "2150"
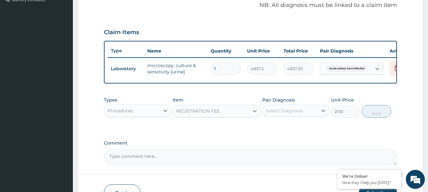
click at [307, 116] on div "Select Diagnosis" at bounding box center [290, 111] width 55 height 10
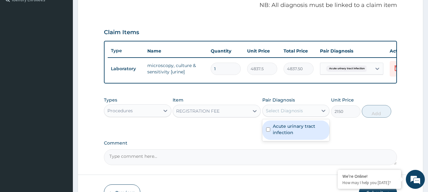
click at [298, 135] on label "Acute urinary tract infection" at bounding box center [299, 129] width 53 height 13
checkbox input "true"
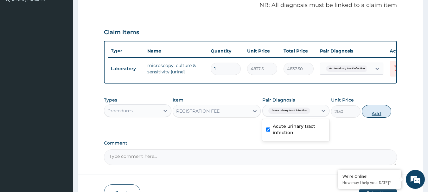
click at [371, 113] on button "Add" at bounding box center [376, 111] width 29 height 13
type input "0"
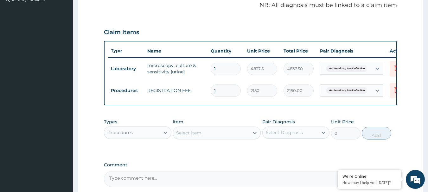
click at [190, 135] on div "Select Item" at bounding box center [188, 133] width 25 height 6
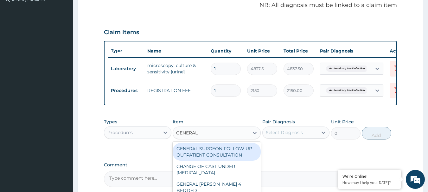
type input "GENERAL P"
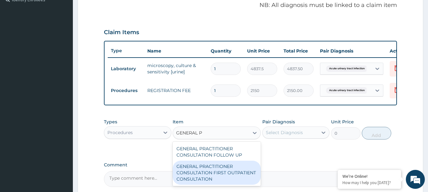
click at [206, 183] on div "GENERAL PRACTITIONER CONSULTATION FIRST OUTPATIENT CONSULTATION" at bounding box center [217, 173] width 88 height 24
type input "3547.5"
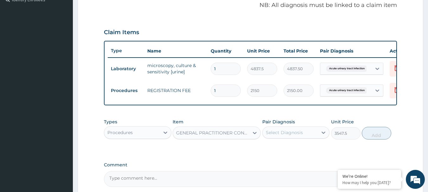
click at [283, 138] on div "Select Diagnosis" at bounding box center [290, 133] width 55 height 10
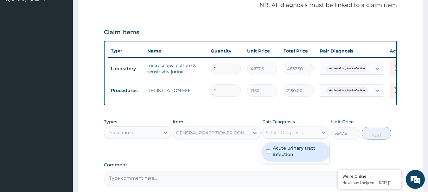
click at [286, 155] on label "Acute urinary tract infection" at bounding box center [299, 151] width 53 height 13
checkbox input "true"
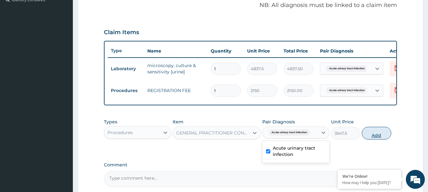
click at [372, 137] on button "Add" at bounding box center [376, 133] width 29 height 13
type input "0"
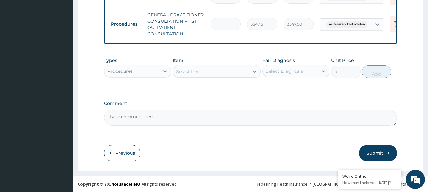
click at [378, 153] on button "Submit" at bounding box center [378, 153] width 38 height 16
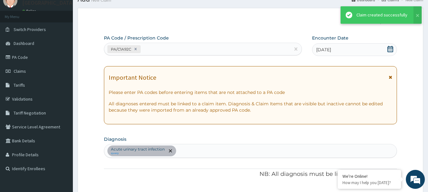
scroll to position [293, 0]
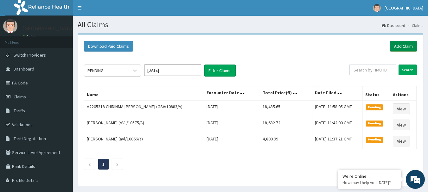
click at [406, 45] on link "Add Claim" at bounding box center [403, 46] width 27 height 11
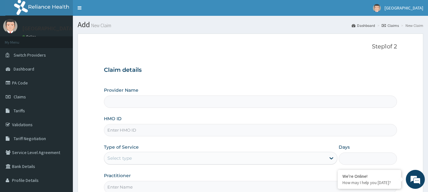
click at [125, 132] on input "HMO ID" at bounding box center [250, 130] width 293 height 12
type input "[GEOGRAPHIC_DATA]"
type input "IOB/10044/A"
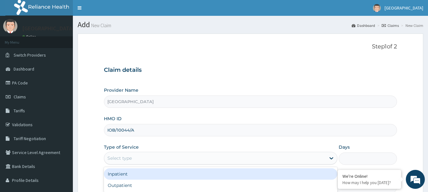
click at [117, 161] on div "Select type" at bounding box center [119, 158] width 24 height 6
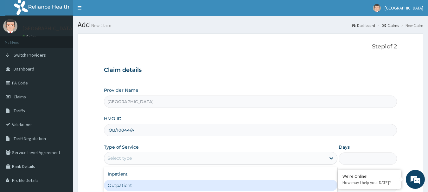
click at [126, 184] on div "Outpatient" at bounding box center [220, 185] width 233 height 11
type input "1"
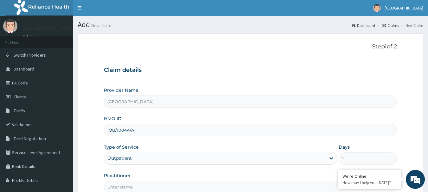
scroll to position [68, 0]
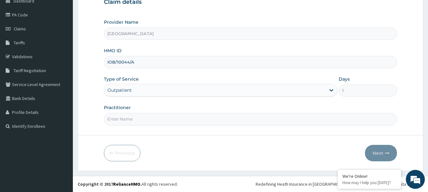
click at [124, 117] on input "Practitioner" at bounding box center [250, 119] width 293 height 12
type input "[PERSON_NAME]"
click at [377, 159] on button "Next" at bounding box center [381, 153] width 32 height 16
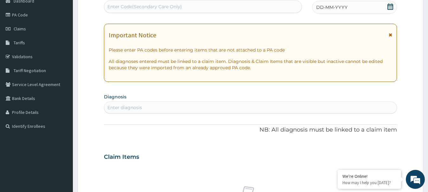
click at [138, 5] on div "Enter Code(Secondary Care Only)" at bounding box center [144, 6] width 74 height 6
paste input "PA/E11A83"
type input "PA/E11A83"
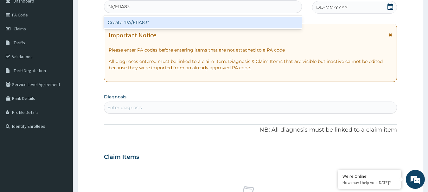
click at [146, 23] on div "Create "PA/E11A83"" at bounding box center [203, 22] width 198 height 11
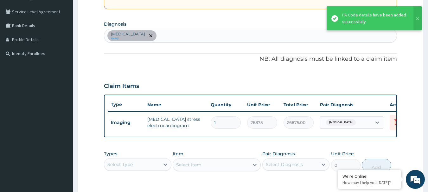
scroll to position [236, 0]
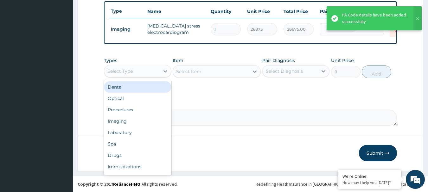
click at [130, 76] on div "Select Type" at bounding box center [131, 71] width 55 height 10
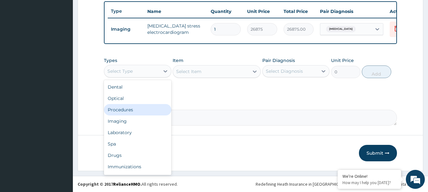
click at [127, 116] on div "Procedures" at bounding box center [137, 109] width 67 height 11
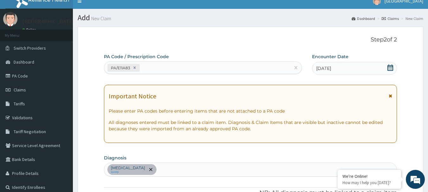
scroll to position [0, 0]
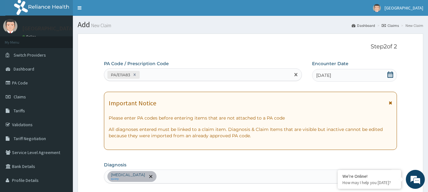
click at [165, 80] on div "PA/E11A83" at bounding box center [197, 75] width 186 height 10
paste input "PA/23BB3F"
type input "PA/23BB3F"
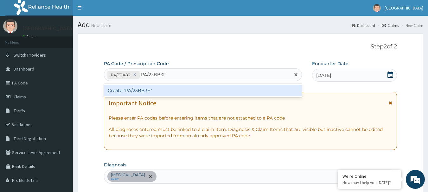
click at [163, 91] on div "Create "PA/23BB3F"" at bounding box center [203, 90] width 198 height 11
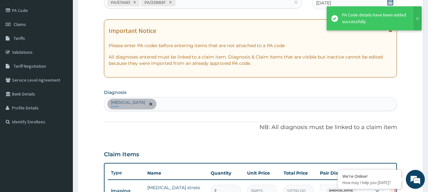
scroll to position [199, 0]
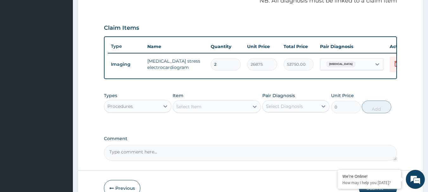
type input "0.00"
type input "1"
type input "26875.00"
type input "1"
click at [224, 110] on div "Select Item" at bounding box center [211, 107] width 76 height 10
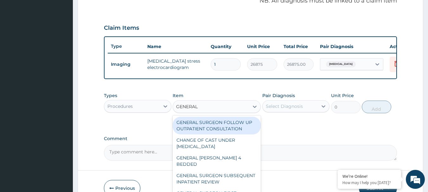
type input "GENERAL P"
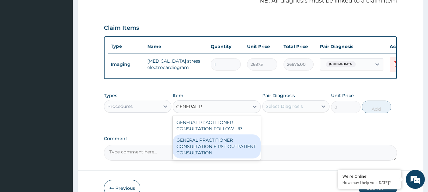
click at [206, 153] on div "GENERAL PRACTITIONER CONSULTATION FIRST OUTPATIENT CONSULTATION" at bounding box center [217, 147] width 88 height 24
type input "3547.5"
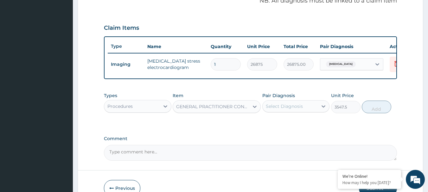
click at [291, 110] on div "Select Diagnosis" at bounding box center [284, 106] width 37 height 6
click at [288, 125] on label "Angina pectoris" at bounding box center [292, 122] width 39 height 6
checkbox input "true"
click at [373, 113] on button "Add" at bounding box center [376, 107] width 29 height 13
type input "0"
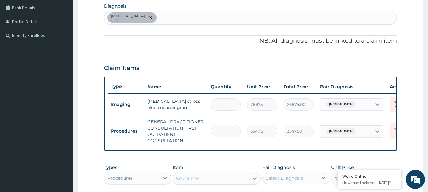
scroll to position [104, 0]
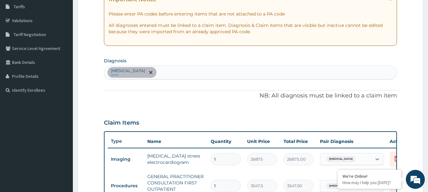
click at [163, 70] on div "Angina pectoris query" at bounding box center [250, 72] width 293 height 13
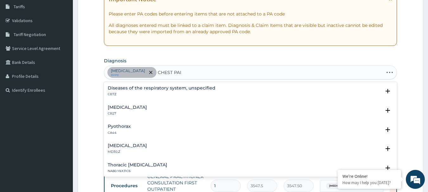
type input "CHEST PAIN"
click at [128, 90] on h4 "Chest pain, unspecified" at bounding box center [127, 88] width 39 height 5
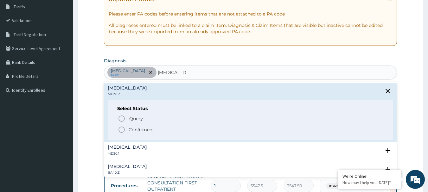
click at [148, 129] on p "Confirmed" at bounding box center [141, 130] width 24 height 6
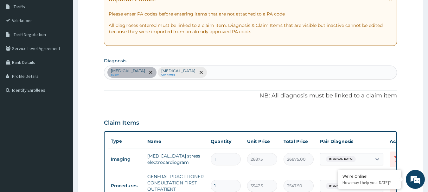
scroll to position [199, 0]
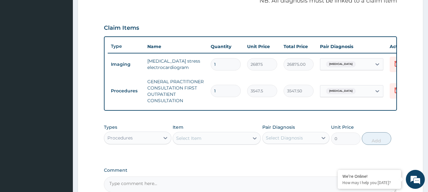
click at [343, 92] on span "Angina pectoris" at bounding box center [341, 91] width 30 height 6
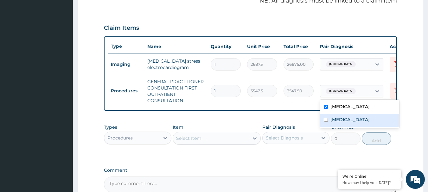
click at [335, 121] on label "Chest pain, unspecified" at bounding box center [349, 120] width 39 height 6
checkbox input "true"
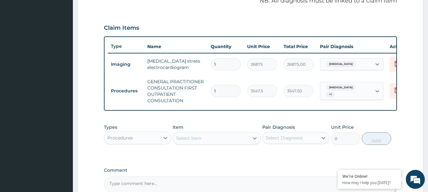
click at [421, 132] on form "Step 2 of 2 PA Code / Prescription Code PA/E11A83 PA/23BB3F Encounter Date 02-1…" at bounding box center [250, 35] width 345 height 403
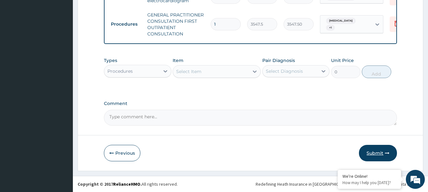
click at [374, 151] on button "Submit" at bounding box center [378, 153] width 38 height 16
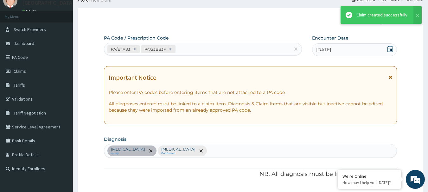
scroll to position [271, 0]
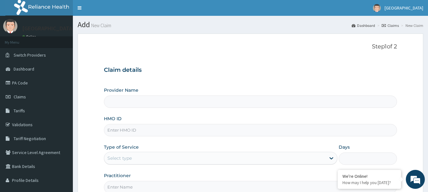
type input "Deseret International Hospital"
click at [119, 127] on input "HMO ID" at bounding box center [250, 130] width 293 height 12
paste input "RET/36596/A"
click at [118, 131] on input "RET/36596/A" at bounding box center [250, 130] width 293 height 12
type input "RET/36596/A"
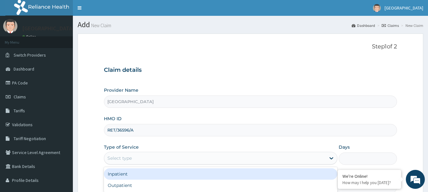
click at [147, 160] on div "Select type" at bounding box center [214, 158] width 221 height 10
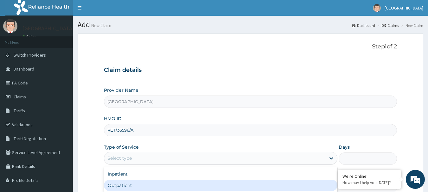
click at [128, 184] on div "Outpatient" at bounding box center [220, 185] width 233 height 11
type input "1"
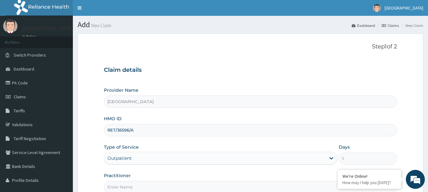
scroll to position [68, 0]
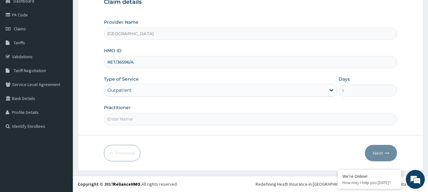
click at [134, 113] on input "Practitioner" at bounding box center [250, 119] width 293 height 12
type input "DR BRIGHT"
click at [378, 152] on button "Next" at bounding box center [381, 153] width 32 height 16
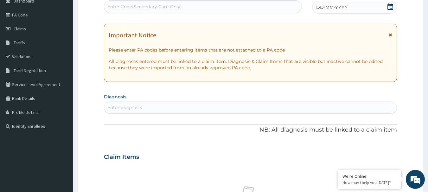
click at [190, 7] on div "Enter Code(Secondary Care Only)" at bounding box center [203, 7] width 198 height 10
paste input "PA/DF513C"
type input "PA/DF513C"
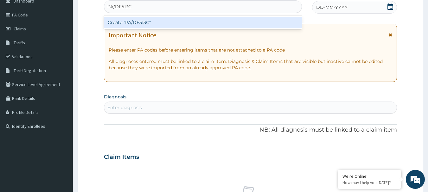
click at [151, 25] on div "Create "PA/DF513C"" at bounding box center [203, 22] width 198 height 11
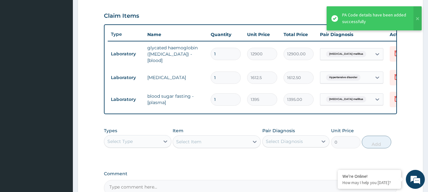
scroll to position [283, 0]
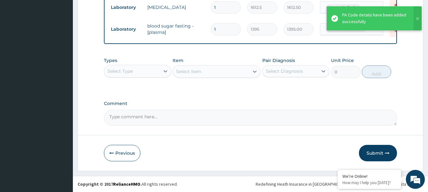
click at [126, 68] on div "Select Type" at bounding box center [119, 71] width 25 height 6
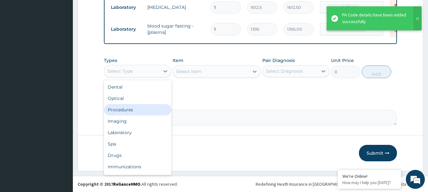
click at [132, 112] on div "Procedures" at bounding box center [137, 109] width 67 height 11
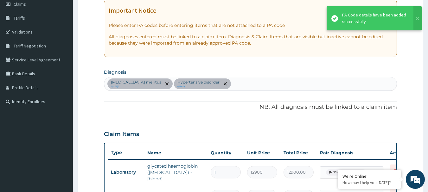
scroll to position [29, 0]
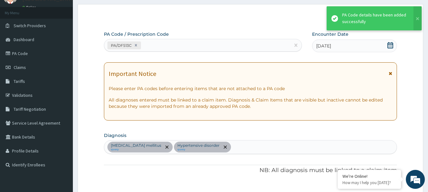
click at [236, 146] on div "Type 2 diabetes mellitus query Hypertensive disorder query" at bounding box center [250, 147] width 293 height 13
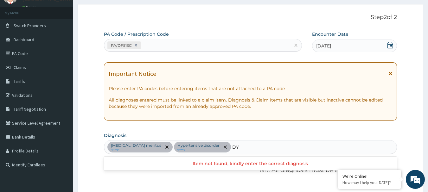
type input "D"
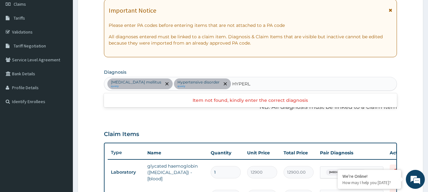
scroll to position [0, 0]
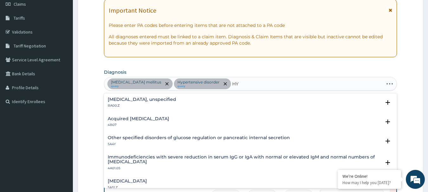
type input "H"
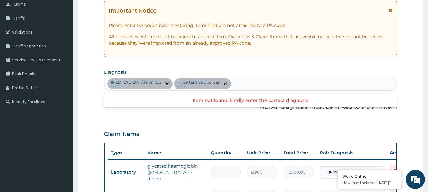
scroll to position [219, 0]
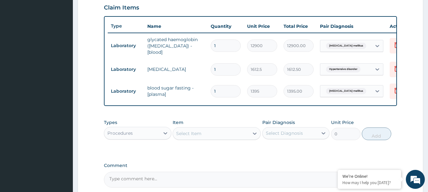
click at [191, 136] on div "Select Item" at bounding box center [188, 133] width 25 height 6
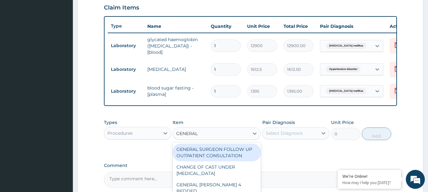
type input "GENERAL P"
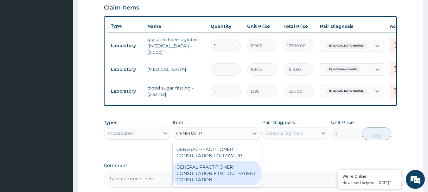
click at [193, 172] on div "GENERAL PRACTITIONER CONSULTATION FIRST OUTPATIENT CONSULTATION" at bounding box center [217, 173] width 88 height 24
type input "3547.5"
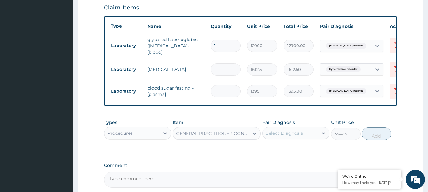
click at [286, 135] on div "Select Diagnosis" at bounding box center [284, 133] width 37 height 6
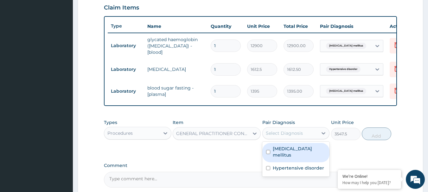
click at [288, 149] on label "Type 2 diabetes mellitus" at bounding box center [299, 152] width 53 height 13
checkbox input "true"
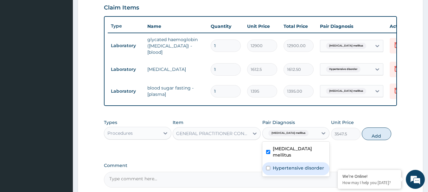
click at [295, 169] on label "Hypertensive disorder" at bounding box center [298, 168] width 51 height 6
checkbox input "true"
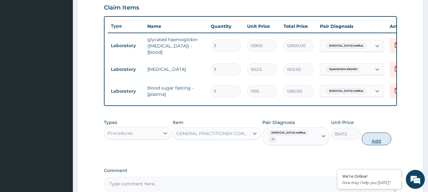
click at [374, 138] on button "Add" at bounding box center [376, 139] width 29 height 13
type input "0"
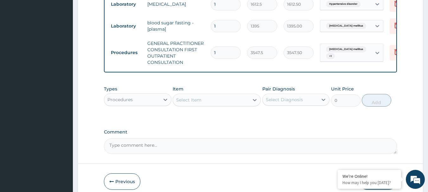
scroll to position [314, 0]
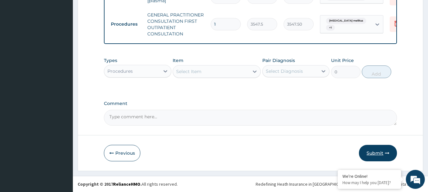
click at [375, 150] on button "Submit" at bounding box center [378, 153] width 38 height 16
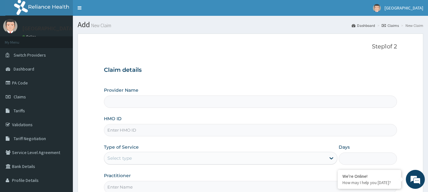
type input "[GEOGRAPHIC_DATA]"
type input "GSV/10395/A"
click at [143, 156] on div "Select type" at bounding box center [214, 158] width 221 height 10
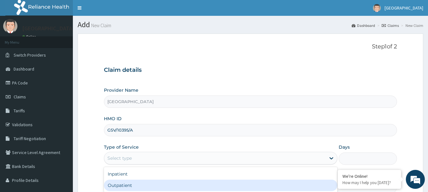
click at [122, 187] on div "Outpatient" at bounding box center [220, 185] width 233 height 11
type input "1"
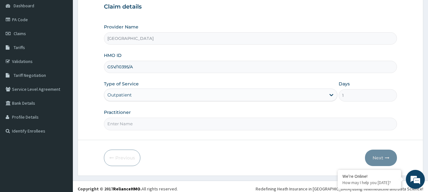
scroll to position [68, 0]
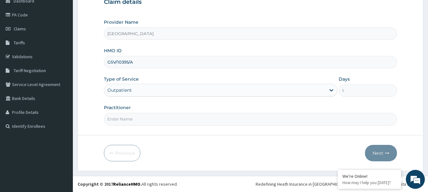
click at [120, 118] on input "Practitioner" at bounding box center [250, 119] width 293 height 12
type input "[PERSON_NAME]"
click at [383, 155] on button "Next" at bounding box center [381, 153] width 32 height 16
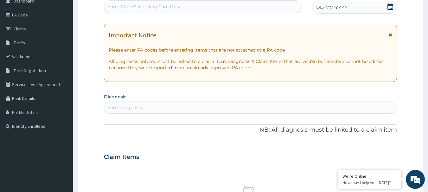
click at [391, 9] on icon at bounding box center [390, 6] width 6 height 6
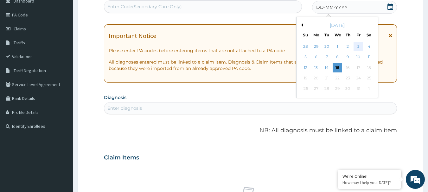
click at [356, 48] on div "3" at bounding box center [357, 46] width 9 height 9
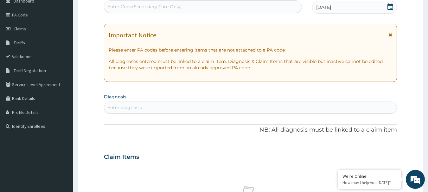
click at [129, 110] on div "Enter diagnosis" at bounding box center [124, 107] width 35 height 6
type input "T"
click at [139, 9] on div "Enter Code(Secondary Care Only)" at bounding box center [144, 6] width 74 height 6
click at [114, 102] on div "Enter diagnosis" at bounding box center [250, 108] width 293 height 12
type input "TYPE DIABET"
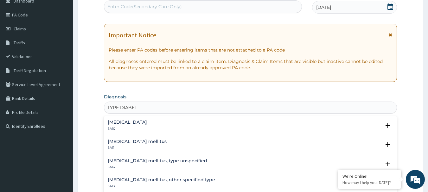
click at [148, 140] on h4 "Type 2 diabetes mellitus" at bounding box center [137, 141] width 59 height 5
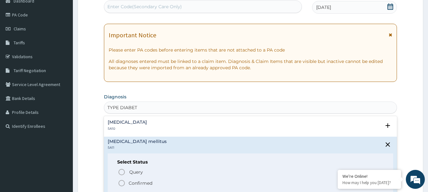
click at [147, 183] on p "Confirmed" at bounding box center [141, 183] width 24 height 6
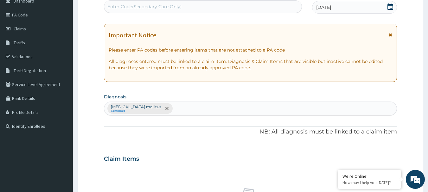
scroll to position [195, 0]
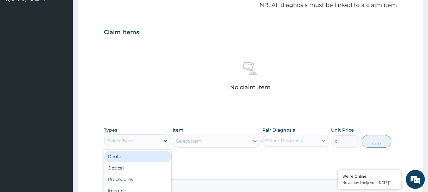
click at [164, 141] on icon at bounding box center [165, 141] width 6 height 6
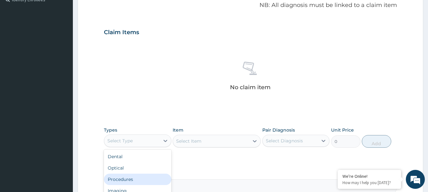
click at [144, 174] on div "Procedures" at bounding box center [137, 179] width 67 height 11
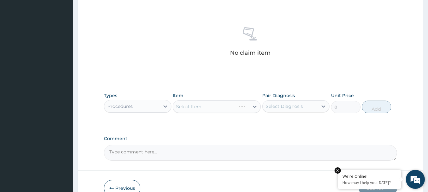
scroll to position [264, 0]
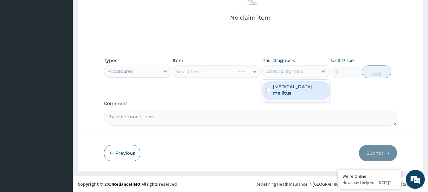
click at [300, 68] on div "Select Diagnosis" at bounding box center [284, 71] width 37 height 6
click at [291, 86] on label "Type 2 diabetes mellitus" at bounding box center [299, 90] width 53 height 13
checkbox input "true"
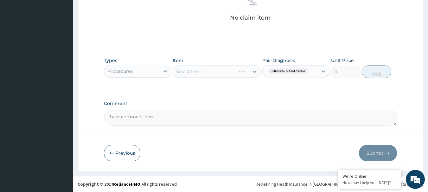
click at [221, 70] on div "Select Item" at bounding box center [217, 71] width 88 height 13
click at [221, 71] on div "Select Item" at bounding box center [217, 71] width 88 height 13
click at [213, 74] on div "Select Item" at bounding box center [217, 71] width 88 height 13
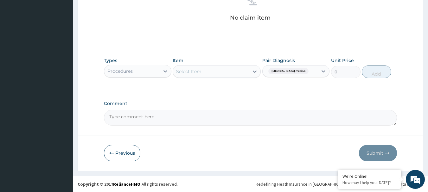
click at [214, 74] on div "Select Item" at bounding box center [211, 71] width 76 height 10
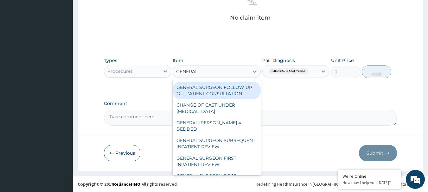
type input "GENERAL P"
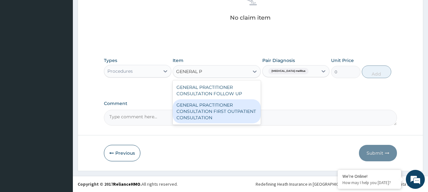
click at [206, 108] on div "GENERAL PRACTITIONER CONSULTATION FIRST OUTPATIENT CONSULTATION" at bounding box center [217, 111] width 88 height 24
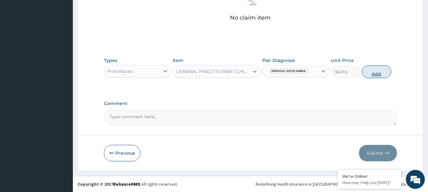
click at [377, 74] on button "Add" at bounding box center [376, 72] width 29 height 13
type input "0"
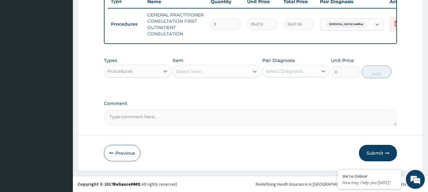
drag, startPoint x: 380, startPoint y: 156, endPoint x: 367, endPoint y: 142, distance: 19.7
click at [380, 156] on button "Submit" at bounding box center [378, 153] width 38 height 16
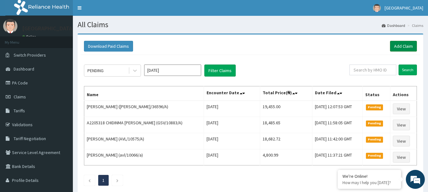
click at [403, 46] on link "Add Claim" at bounding box center [403, 46] width 27 height 11
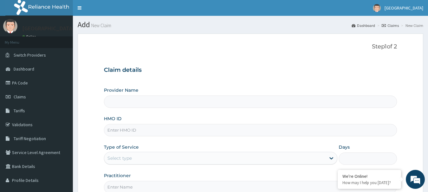
type input "Deseret International Hospital"
click at [108, 130] on input "HMO ID" at bounding box center [250, 130] width 293 height 12
paste input "tot/10015/a"
click at [118, 133] on input "tot/10015/a" at bounding box center [250, 130] width 293 height 12
type input "tot/10015/a"
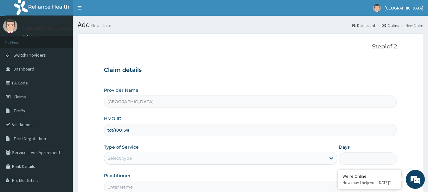
click at [112, 161] on div "Select type" at bounding box center [119, 158] width 24 height 6
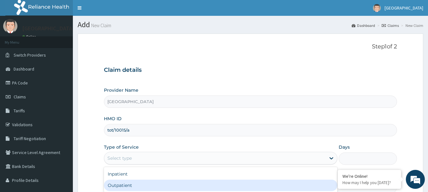
click at [127, 184] on div "Outpatient" at bounding box center [220, 185] width 233 height 11
type input "1"
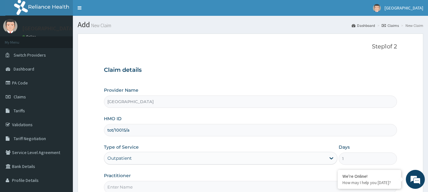
scroll to position [68, 0]
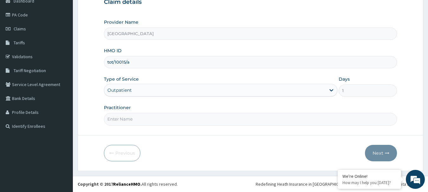
click at [128, 119] on input "Practitioner" at bounding box center [250, 119] width 293 height 12
type input "DR YUSUF"
click at [388, 155] on icon "button" at bounding box center [387, 153] width 4 height 4
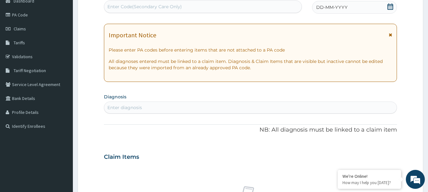
click at [109, 5] on div "Enter Code(Secondary Care Only)" at bounding box center [144, 6] width 74 height 6
paste input "PA/731BFF"
type input "PA/731BFF"
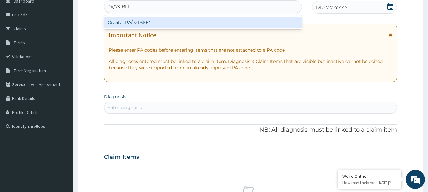
click at [143, 20] on div "Create "PA/731BFF"" at bounding box center [203, 22] width 198 height 11
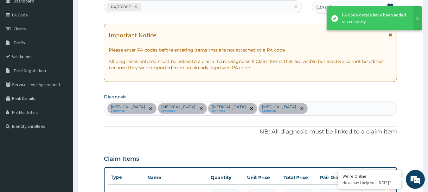
scroll to position [320, 0]
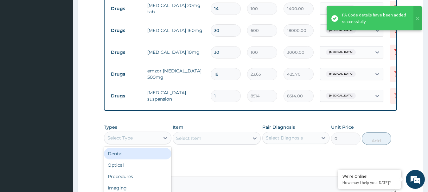
click at [136, 141] on div "Select Type" at bounding box center [131, 138] width 55 height 10
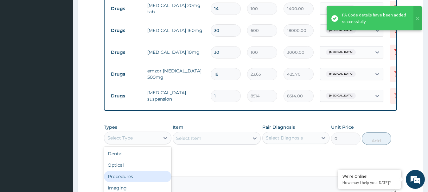
click at [147, 182] on div "Procedures" at bounding box center [137, 176] width 67 height 11
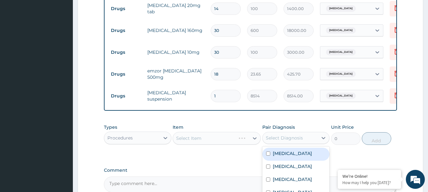
click at [285, 141] on div "Select Diagnosis" at bounding box center [284, 138] width 37 height 6
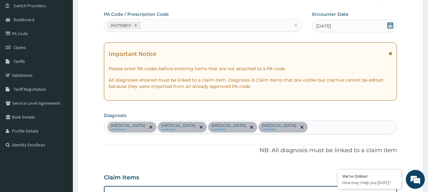
scroll to position [67, 0]
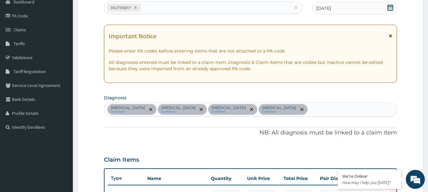
click at [305, 109] on div "Hypertensive heart disease confirmed Malaria confirmed Allergic rhinitis confir…" at bounding box center [250, 109] width 293 height 13
type input "SEPSIS"
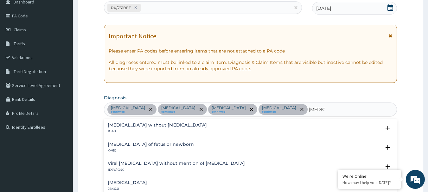
click at [125, 124] on h4 "Sepsis without septic shock" at bounding box center [157, 125] width 99 height 5
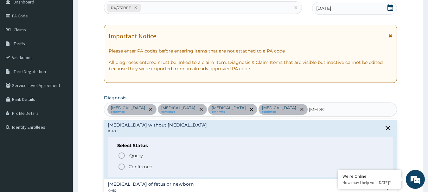
click at [135, 166] on p "Confirmed" at bounding box center [141, 167] width 24 height 6
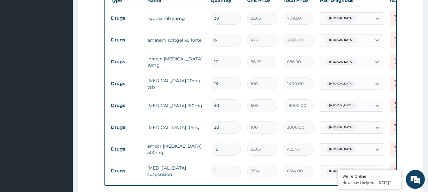
scroll to position [225, 0]
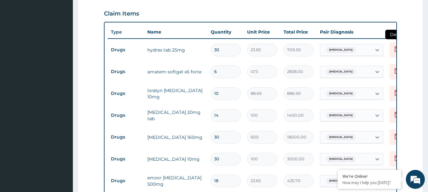
click at [392, 42] on icon at bounding box center [396, 50] width 14 height 16
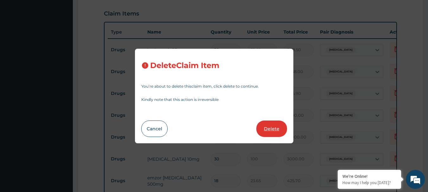
click at [262, 133] on button "Delete" at bounding box center [271, 129] width 31 height 16
type input "6"
type input "473"
type input "2838.00"
type input "10"
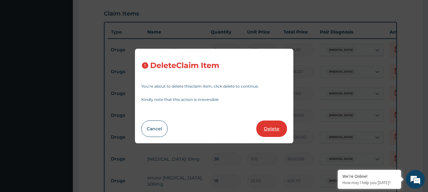
type input "88.69"
type input "886.90"
type input "14"
type input "100"
type input "1400.00"
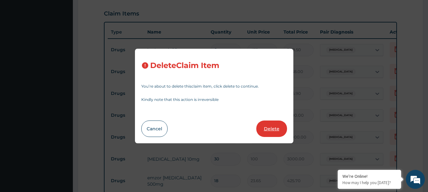
type input "30"
type input "600"
type input "18000.00"
type input "100"
type input "3000.00"
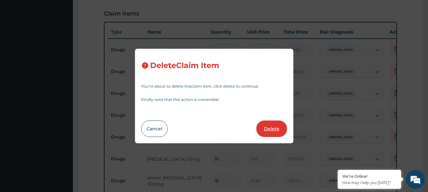
type input "18"
type input "23.65"
type input "425.70"
type input "1"
type input "8514"
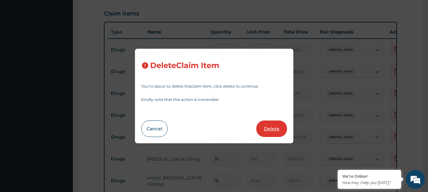
type input "8514.00"
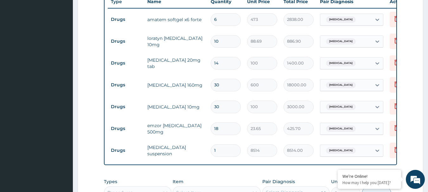
scroll to position [289, 0]
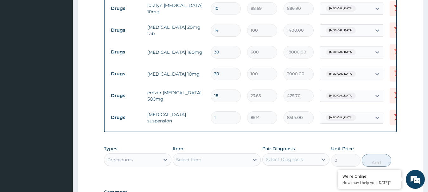
click at [208, 159] on div "Select Item" at bounding box center [217, 160] width 88 height 13
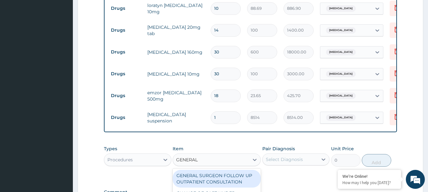
type input "GENERAL P"
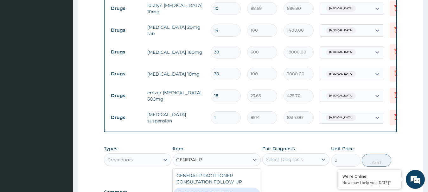
type input "3547.5"
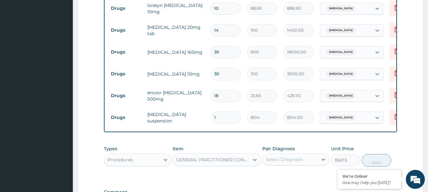
click at [299, 156] on div "Select Diagnosis" at bounding box center [284, 159] width 37 height 6
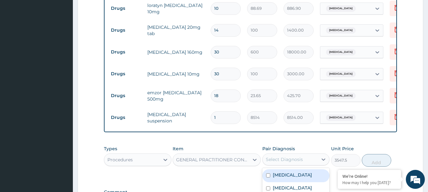
scroll to position [352, 0]
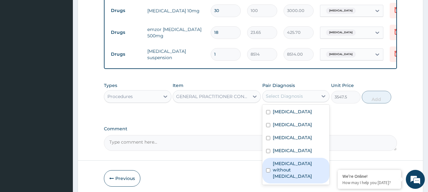
click at [284, 168] on label "Sepsis without septic shock" at bounding box center [299, 170] width 53 height 19
checkbox input "true"
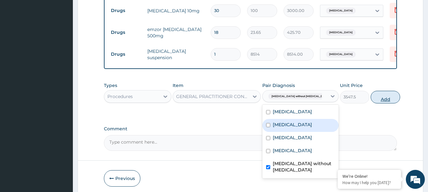
click at [378, 91] on button "Add" at bounding box center [384, 97] width 29 height 13
type input "0"
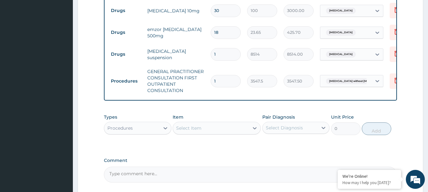
click at [143, 123] on div "Procedures" at bounding box center [131, 128] width 55 height 10
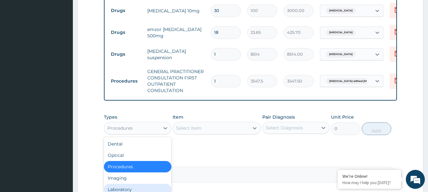
click at [134, 184] on div "Laboratory" at bounding box center [137, 189] width 67 height 11
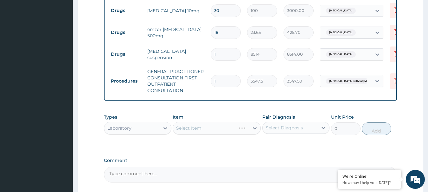
click at [217, 126] on div "Select Item" at bounding box center [217, 128] width 88 height 13
click at [275, 122] on div "Select Diagnosis" at bounding box center [295, 128] width 67 height 12
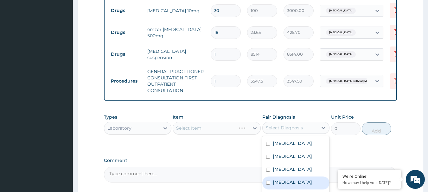
scroll to position [402, 0]
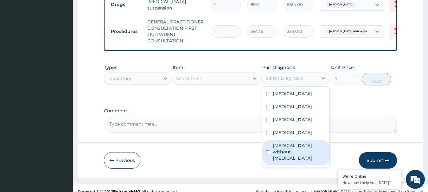
click at [297, 148] on label "Sepsis without septic shock" at bounding box center [299, 151] width 53 height 19
checkbox input "true"
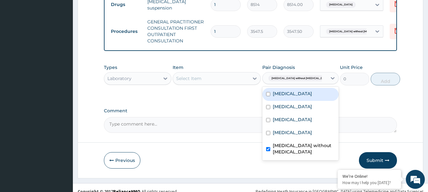
click at [216, 73] on div "Select Item" at bounding box center [211, 78] width 76 height 10
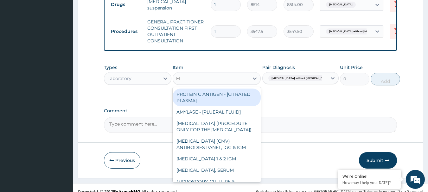
type input "FBC"
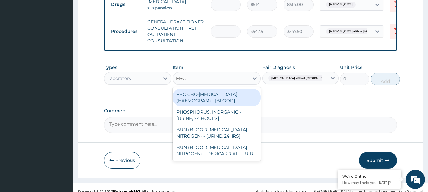
click at [217, 92] on div "FBC CBC-COMPLETE BLOOD COUNT (HAEMOGRAM) - [BLOOD]" at bounding box center [217, 98] width 88 height 18
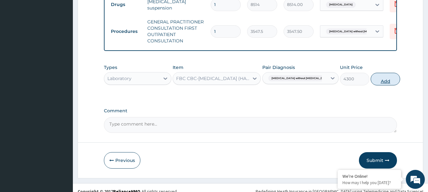
click at [385, 73] on button "Add" at bounding box center [384, 79] width 29 height 13
type input "0"
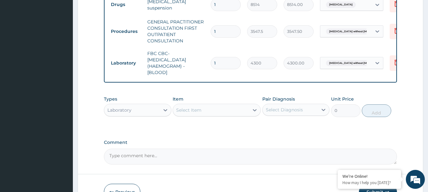
click at [207, 105] on div "Select Item" at bounding box center [211, 110] width 76 height 10
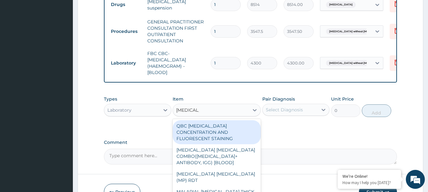
type input "MALARIA P"
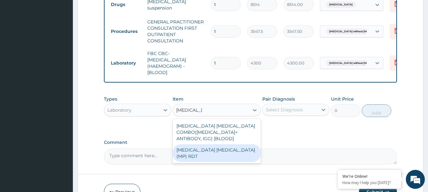
click at [235, 144] on div "MALARIA PARASITE (MP) RDT" at bounding box center [217, 153] width 88 height 18
type input "1612.5"
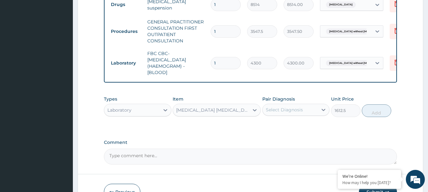
click at [294, 107] on div "Select Diagnosis" at bounding box center [284, 110] width 37 height 6
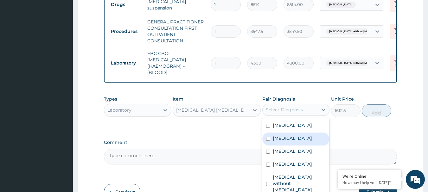
click at [309, 139] on div "Malaria" at bounding box center [295, 139] width 67 height 13
checkbox input "true"
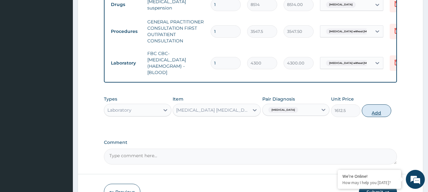
click at [374, 104] on button "Add" at bounding box center [376, 110] width 29 height 13
type input "0"
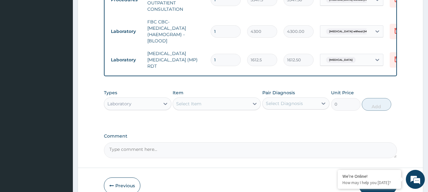
scroll to position [455, 0]
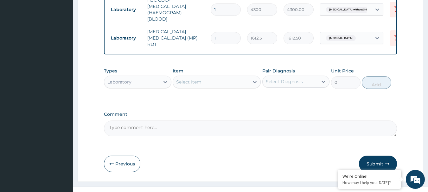
click at [378, 156] on button "Submit" at bounding box center [378, 164] width 38 height 16
